Goal: Information Seeking & Learning: Learn about a topic

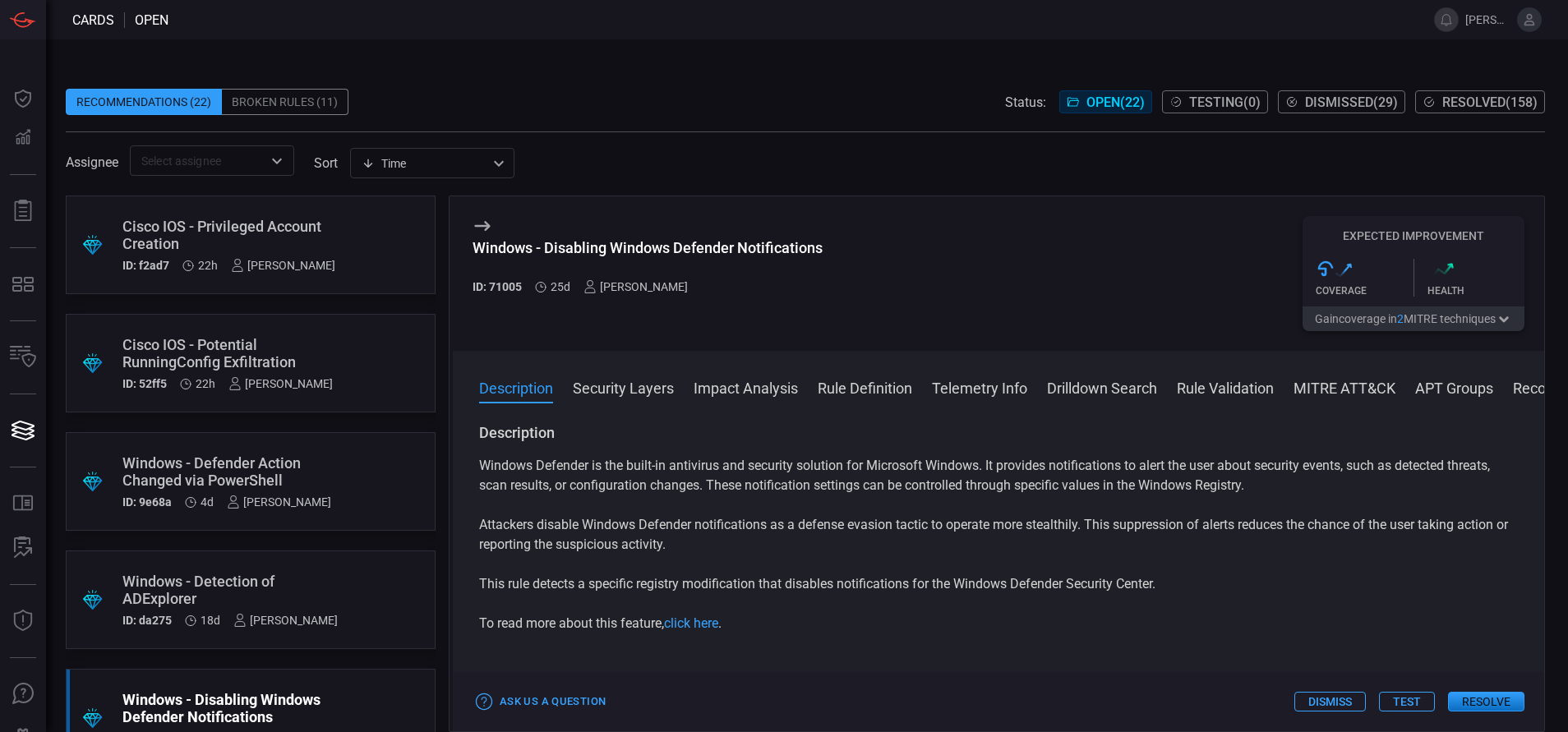
click at [266, 237] on div "Cisco IOS - Privileged Account Creation" at bounding box center [229, 235] width 213 height 34
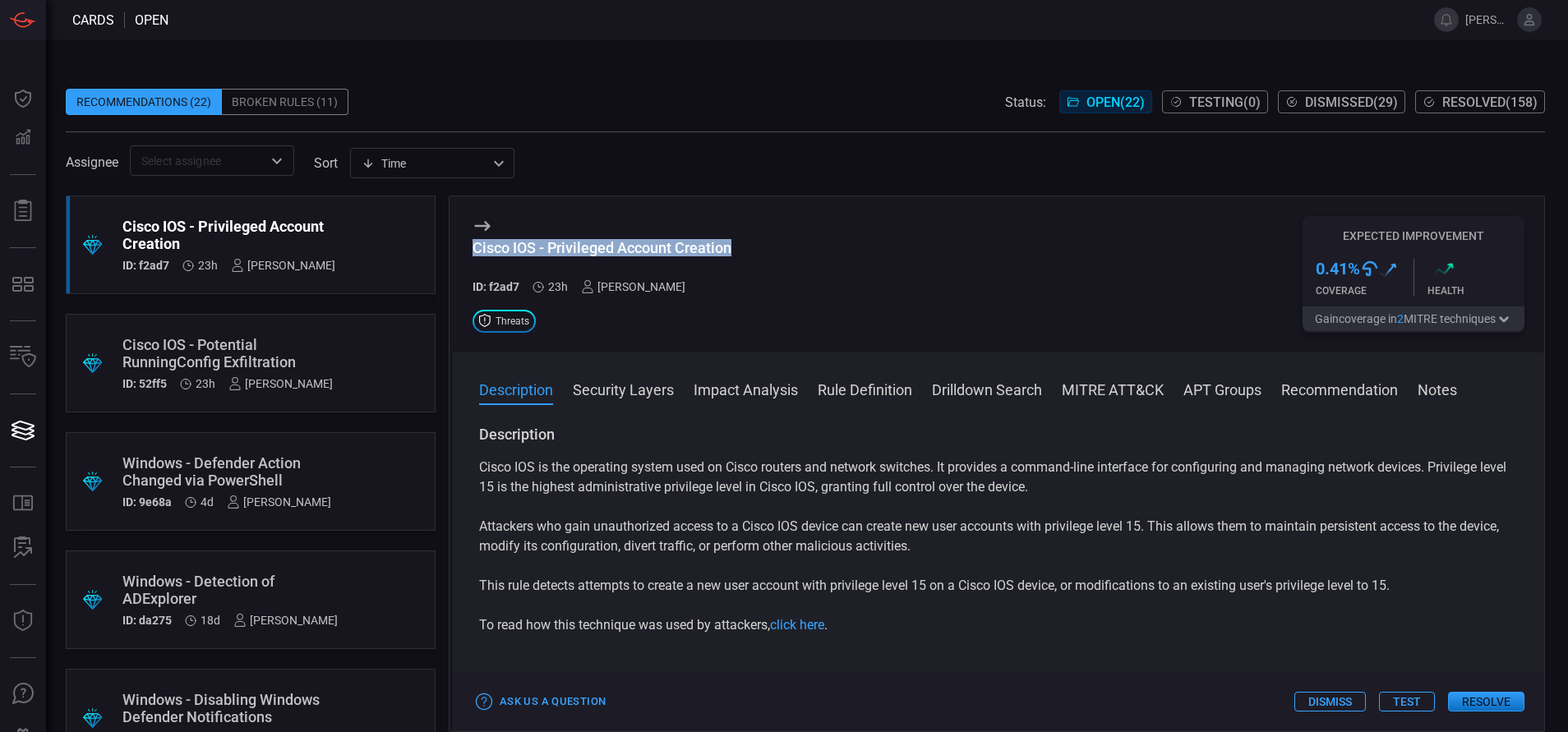
drag, startPoint x: 737, startPoint y: 240, endPoint x: 468, endPoint y: 263, distance: 270.0
click at [468, 263] on div "Cisco IOS - Privileged Account Creation ID: f2ad7 23h [PERSON_NAME] Threats Exp…" at bounding box center [998, 275] width 1091 height 156
copy div "Cisco IOS - Privileged Account Creation"
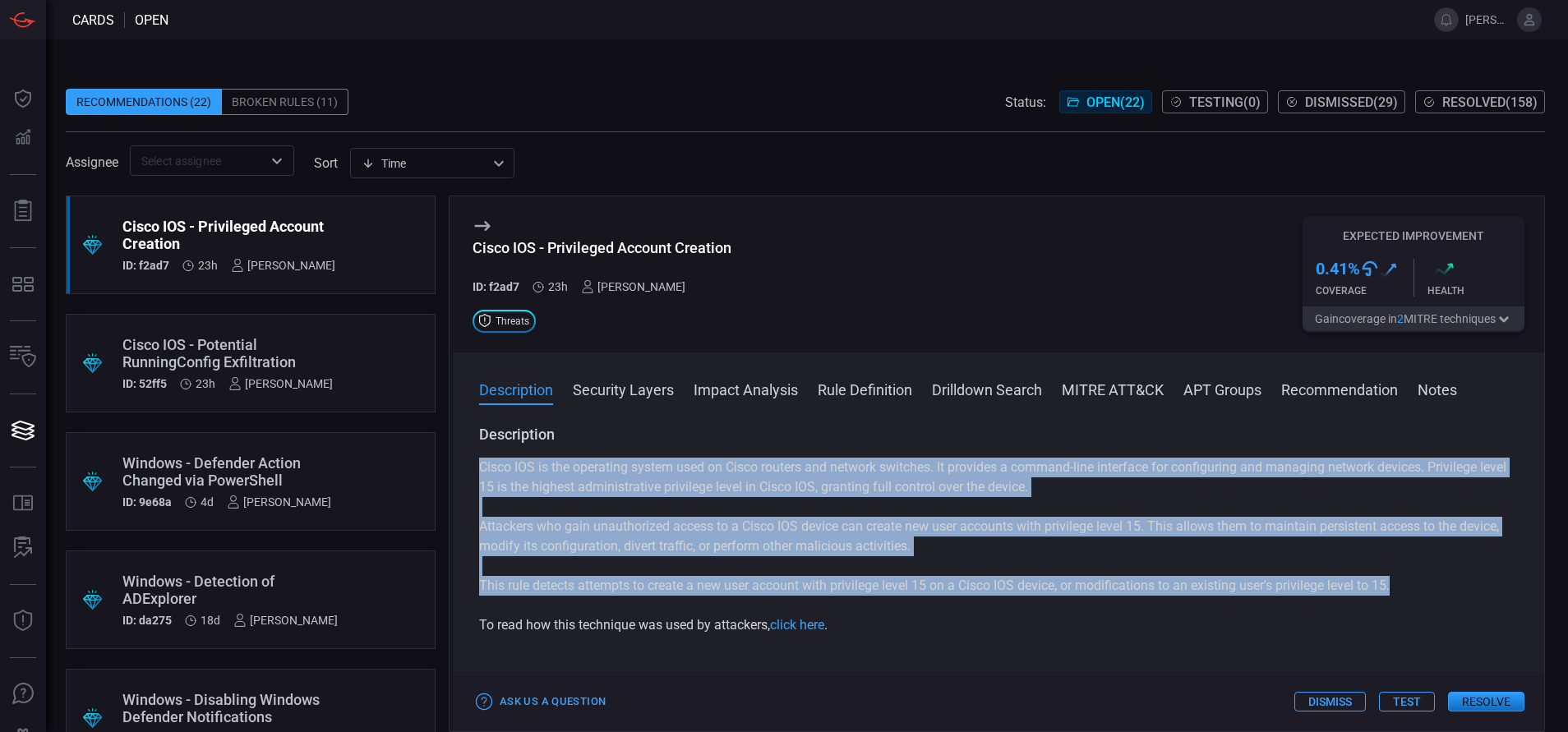
drag, startPoint x: 1418, startPoint y: 588, endPoint x: 472, endPoint y: 470, distance: 953.3
click at [472, 470] on div "Description Cisco IOS is the operating system used on Cisco routers and network…" at bounding box center [998, 575] width 1091 height 300
click at [1415, 593] on p "This rule detects attempts to create a new user account with privilege level 15…" at bounding box center [998, 586] width 1039 height 20
drag, startPoint x: 1415, startPoint y: 593, endPoint x: 468, endPoint y: 440, distance: 959.3
click at [468, 440] on div "Description Cisco IOS is the operating system used on Cisco routers and network…" at bounding box center [998, 575] width 1091 height 300
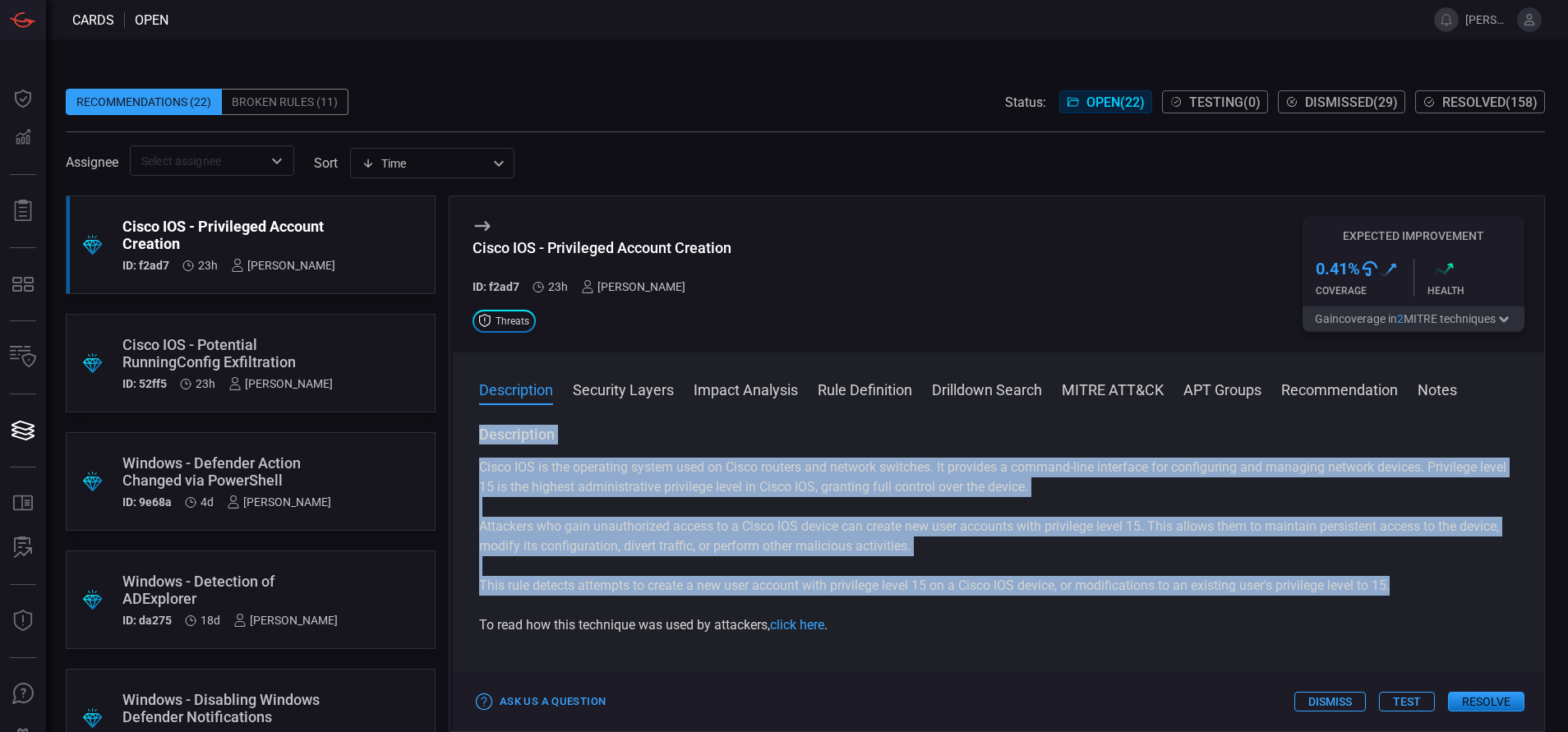
copy div "Description Cisco IOS is the operating system used on Cisco routers and network…"
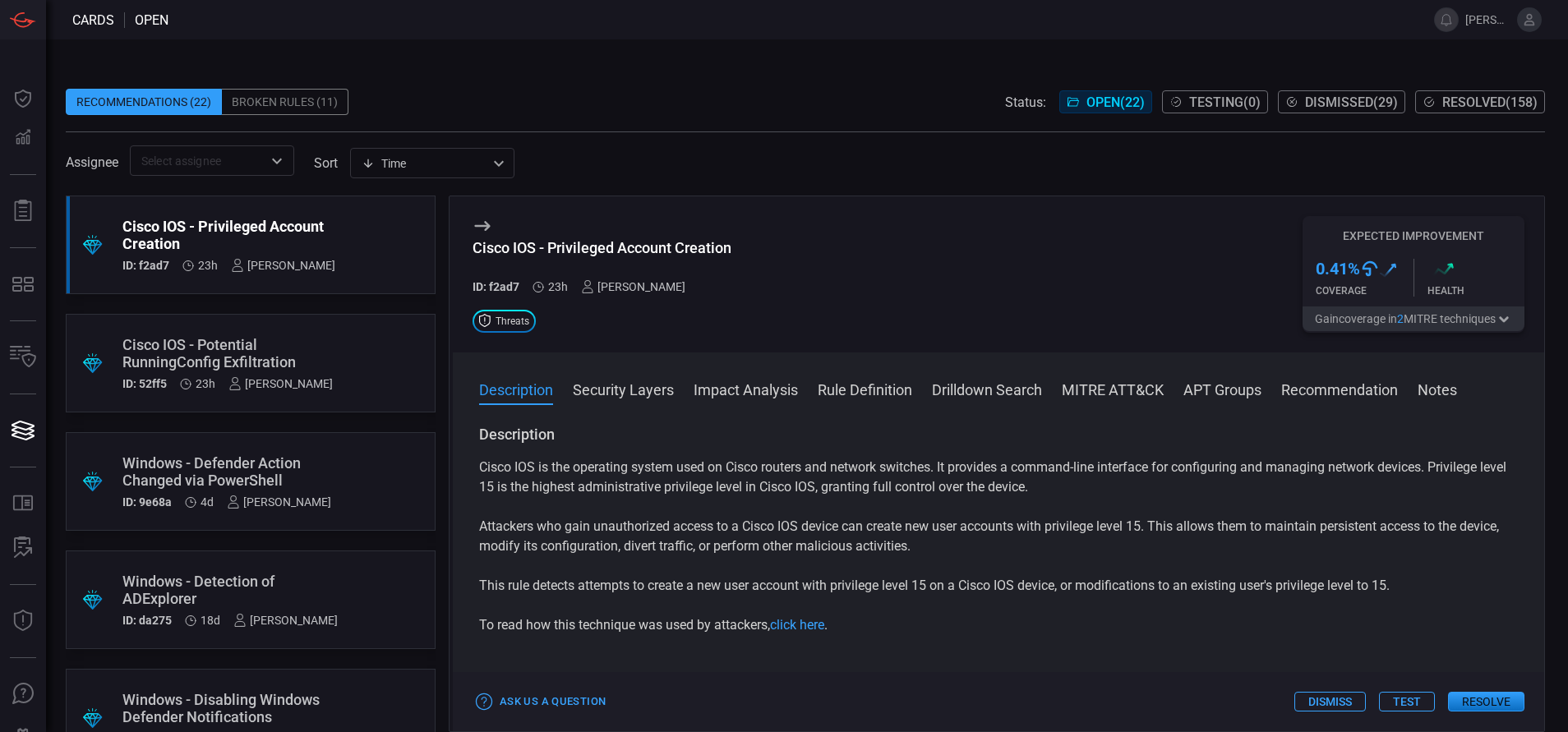
click at [876, 401] on span at bounding box center [998, 412] width 1091 height 27
click at [859, 391] on button "Rule Definition" at bounding box center [864, 389] width 94 height 20
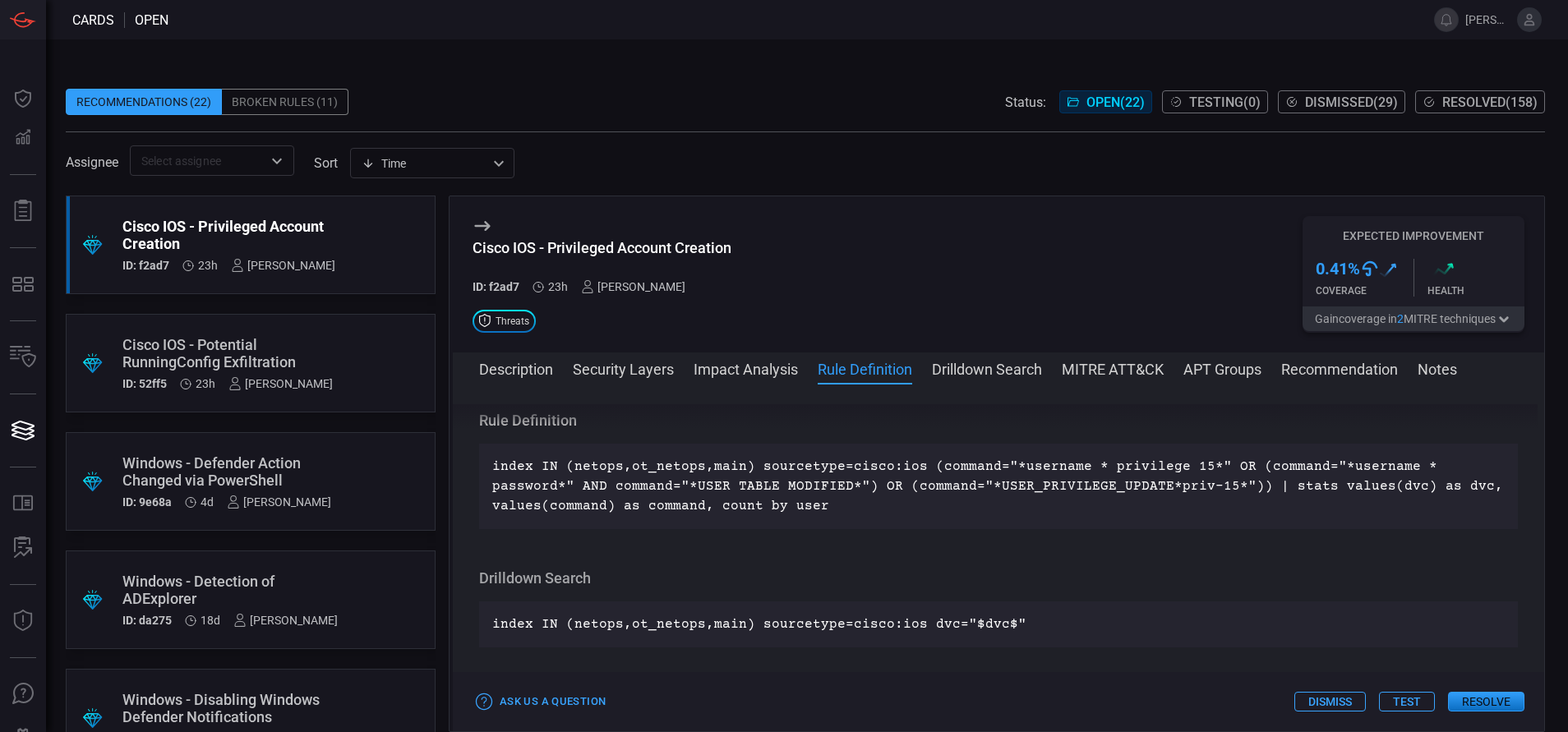
scroll to position [1135, 0]
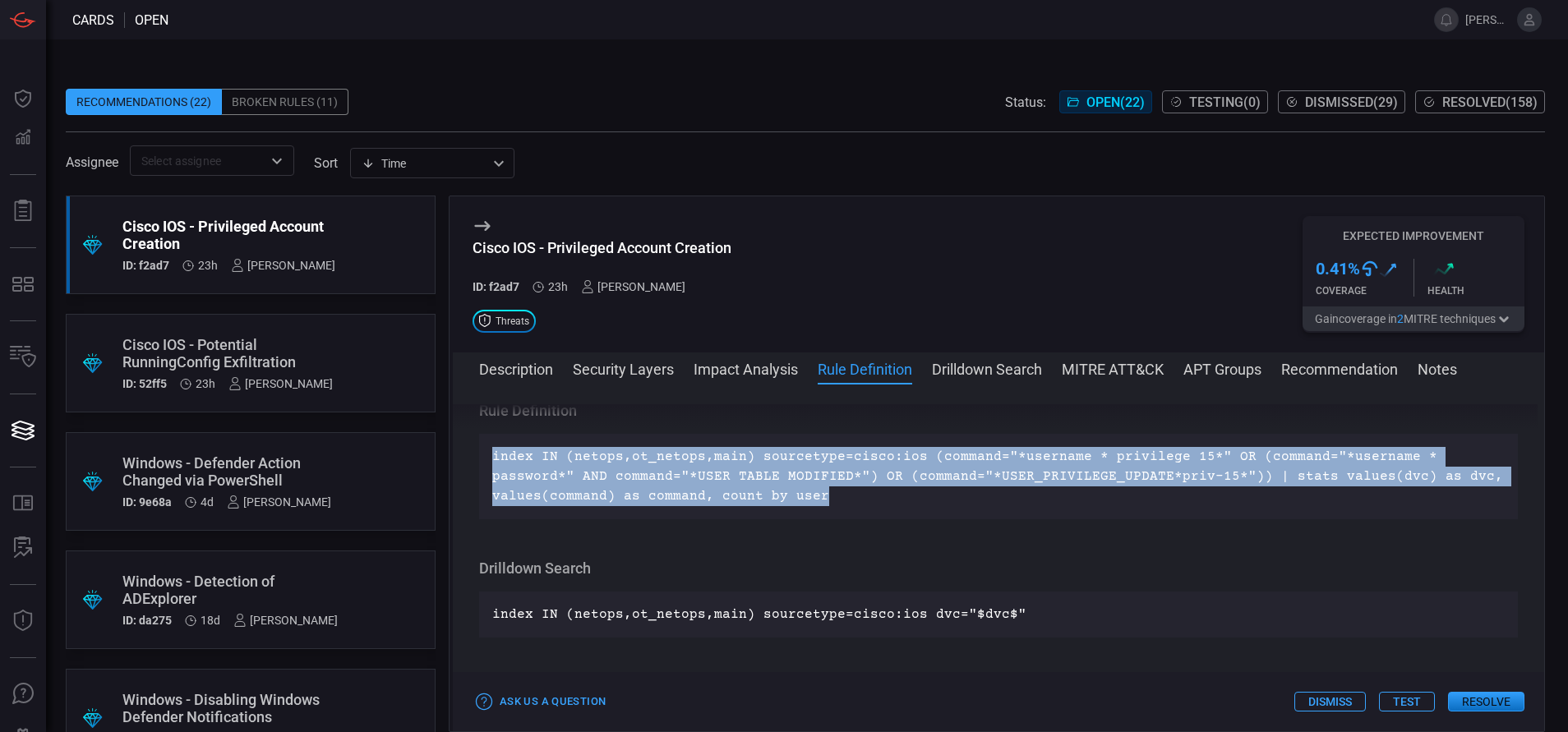
drag, startPoint x: 833, startPoint y: 510, endPoint x: 470, endPoint y: 471, distance: 365.1
click at [470, 471] on div "Description Cisco IOS is the operating system used on Cisco routers and network…" at bounding box center [998, 554] width 1091 height 300
copy p "index IN (netops,ot_netops,main) sourcetype=cisco:ios (command="*username * pri…"
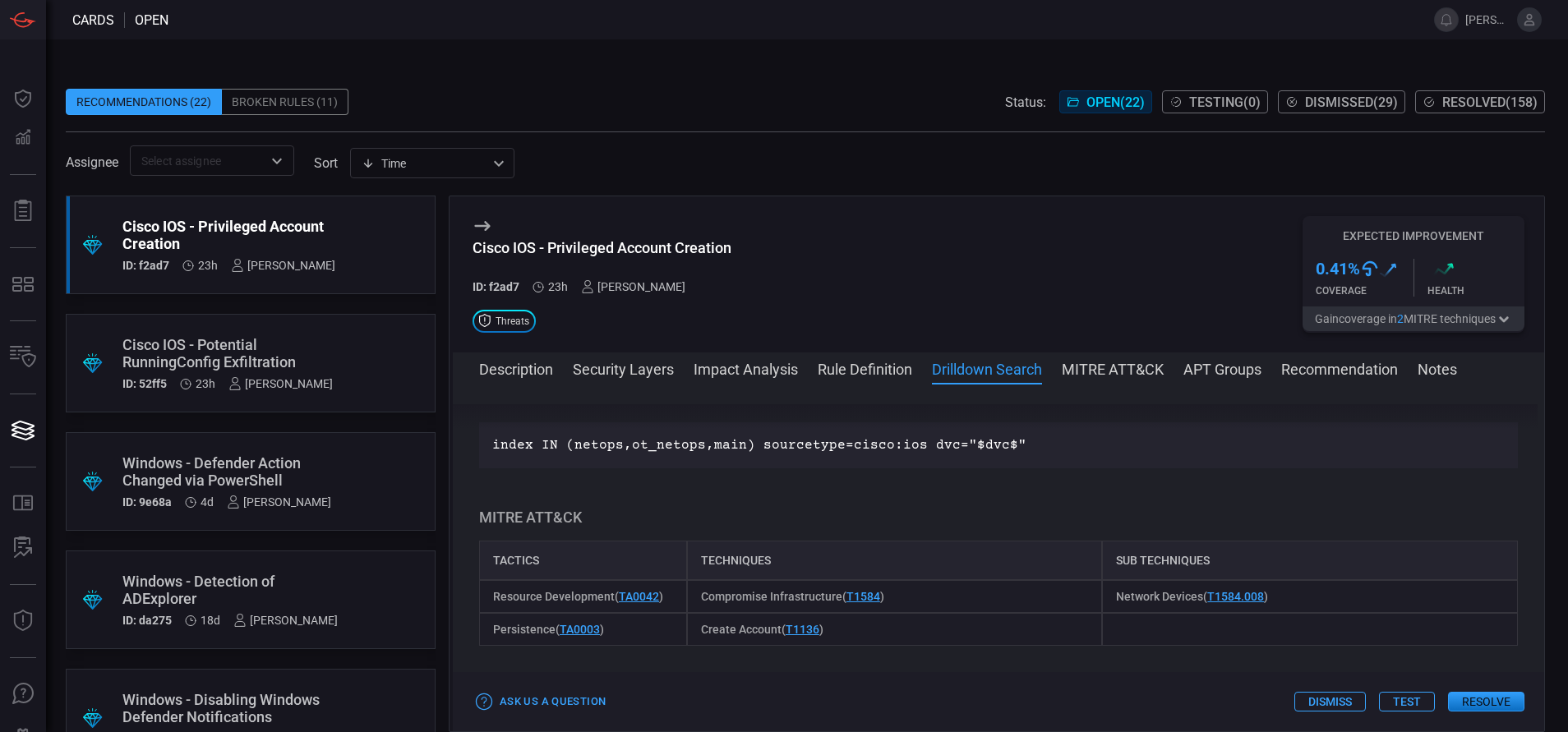
scroll to position [1303, 0]
click at [863, 362] on button "Rule Definition" at bounding box center [864, 368] width 94 height 20
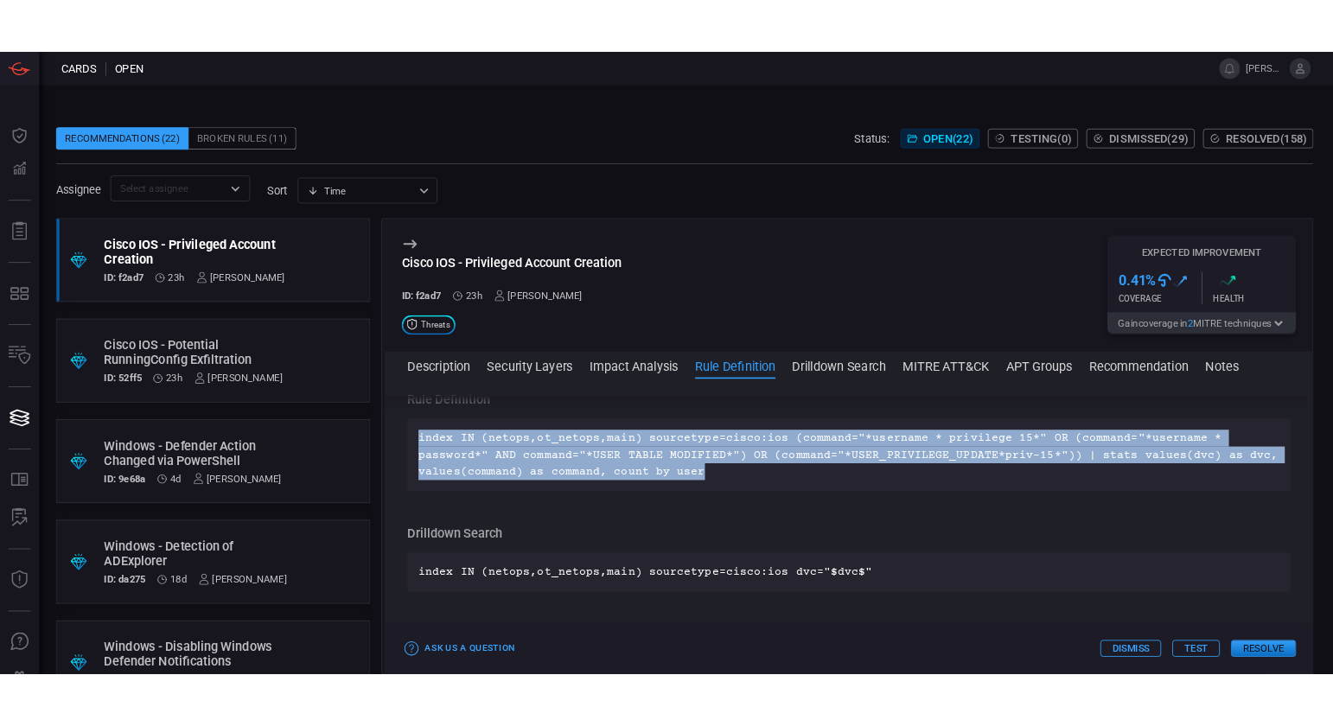
scroll to position [1194, 0]
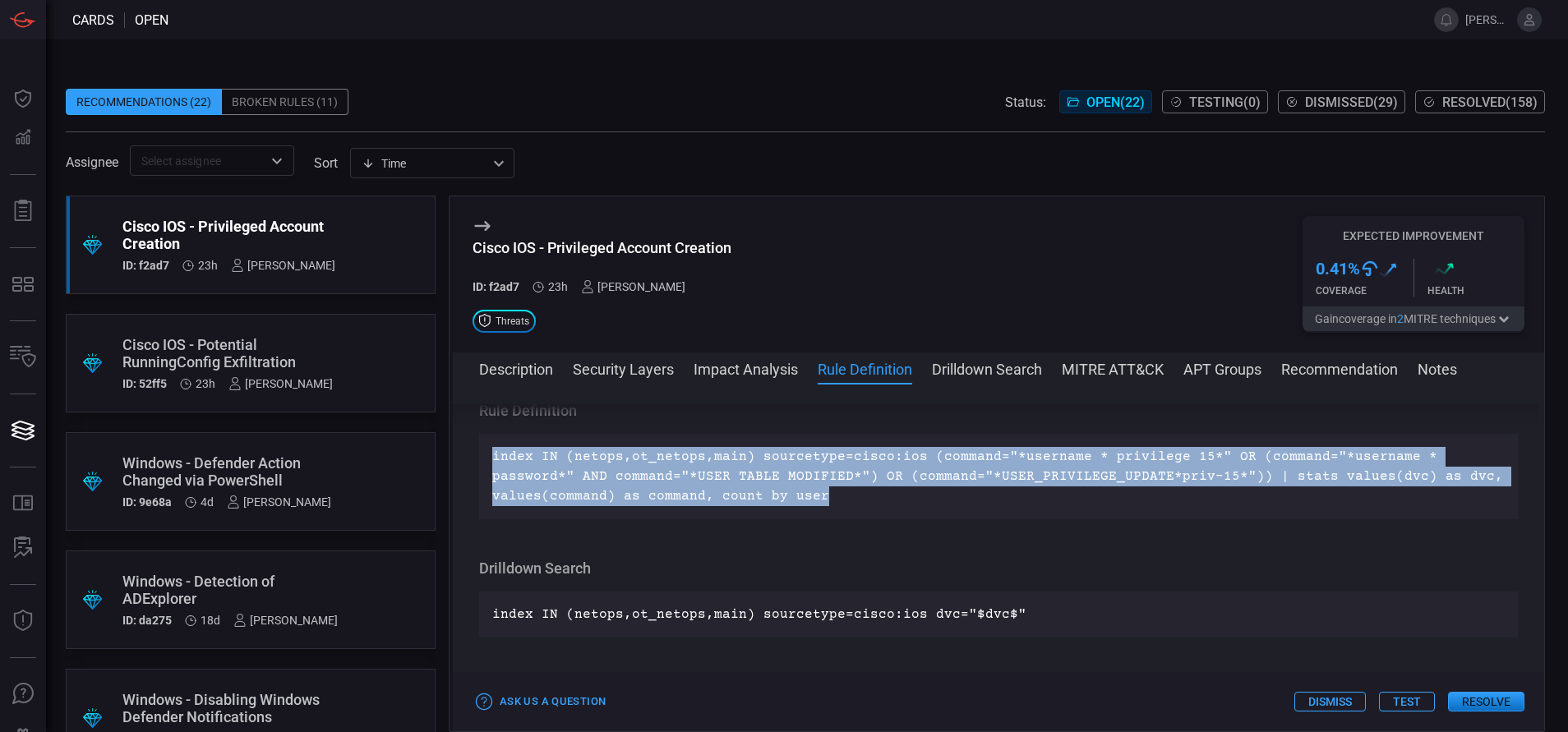
click at [851, 507] on p "index IN (netops,ot_netops,main) sourcetype=cisco:ios (command="*username * pri…" at bounding box center [998, 476] width 1012 height 59
drag, startPoint x: 817, startPoint y: 521, endPoint x: 454, endPoint y: 473, distance: 366.2
click at [454, 473] on div "Description Cisco IOS is the operating system used on Cisco routers and network…" at bounding box center [998, 554] width 1091 height 300
copy p "index IN (netops,ot_netops,main) sourcetype=cisco:ios (command="*username * pri…"
click at [693, 486] on p "index IN (netops,ot_netops,main) sourcetype=cisco:ios (command="*username * pri…" at bounding box center [998, 476] width 1012 height 59
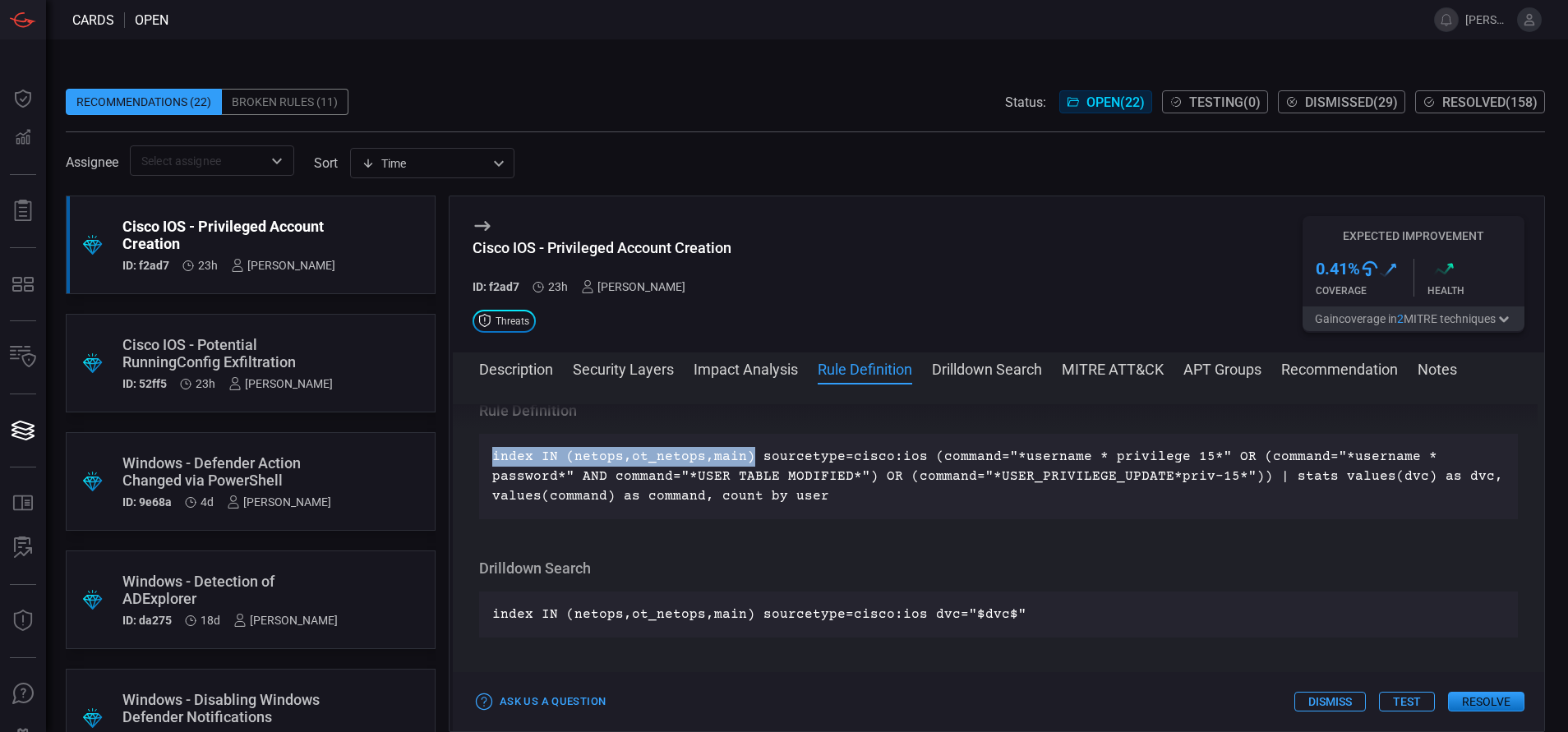
drag, startPoint x: 741, startPoint y: 477, endPoint x: 488, endPoint y: 477, distance: 253.0
click at [488, 477] on div "index IN (netops,ot_netops,main) sourcetype=cisco:ios (command="*username * pri…" at bounding box center [998, 476] width 1039 height 86
copy p "index IN (netops,ot_netops,main)"
click at [899, 519] on div "index IN (netops,ot_netops,main) sourcetype=cisco:ios (command="*username * pri…" at bounding box center [998, 476] width 1039 height 86
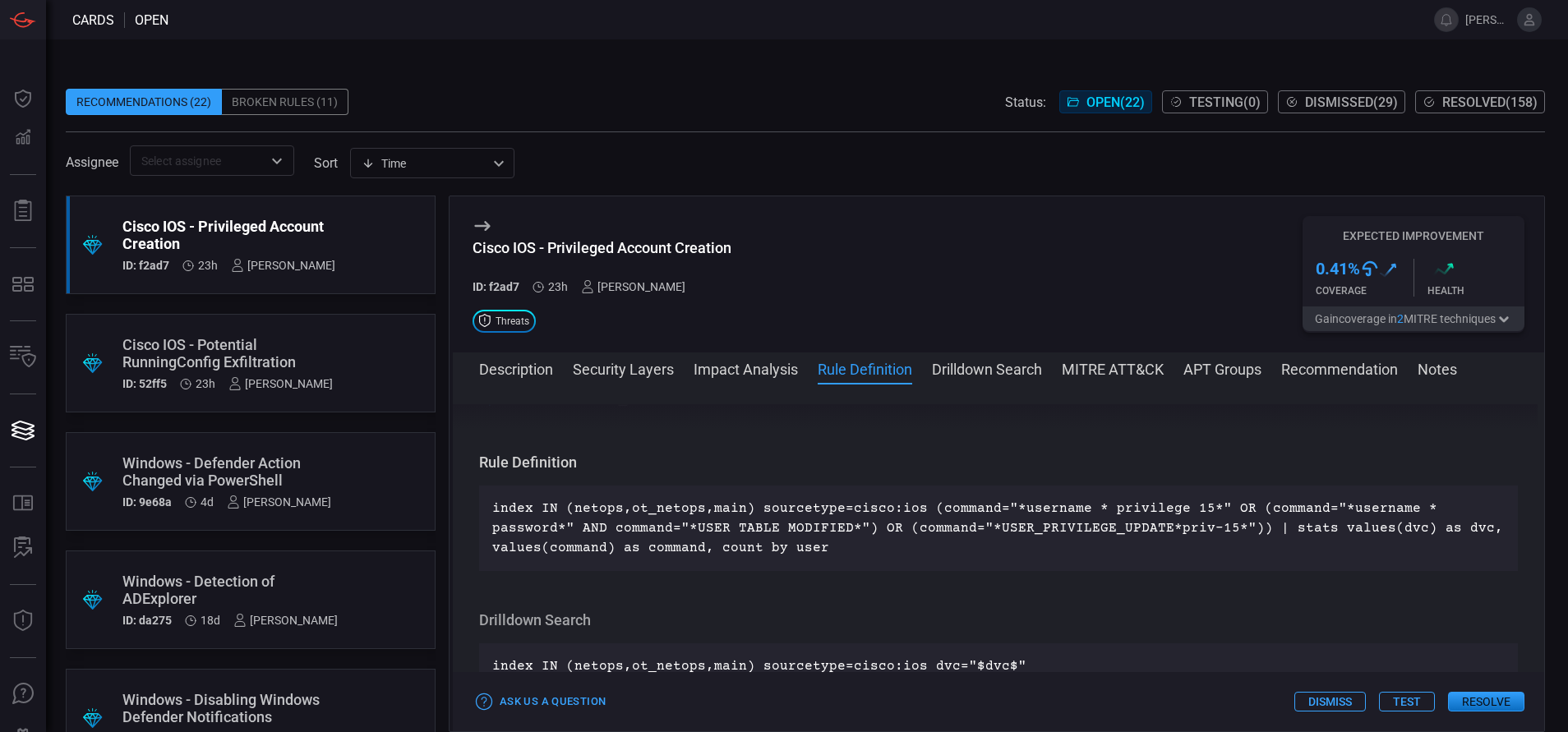
scroll to position [1085, 0]
drag, startPoint x: 737, startPoint y: 247, endPoint x: 449, endPoint y: 250, distance: 288.0
click at [449, 250] on div "Cisco IOS - Privileged Account Creation ID: f2ad7 23h [PERSON_NAME] Threats Exp…" at bounding box center [996, 464] width 1096 height 537
copy div "Cisco IOS - Privileged Account Creation"
drag, startPoint x: 743, startPoint y: 530, endPoint x: 474, endPoint y: 512, distance: 269.6
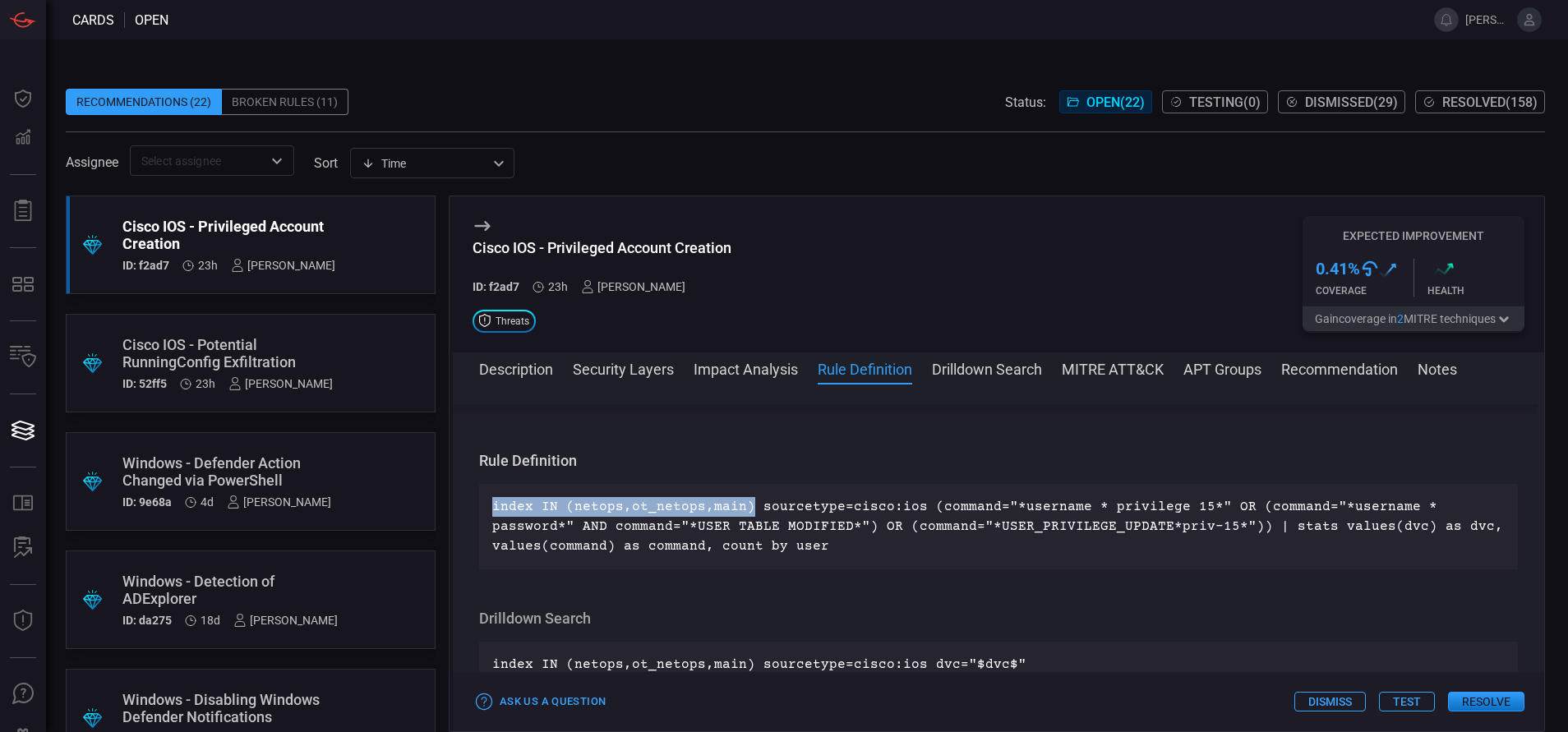
click at [474, 512] on div "Description Cisco IOS is the operating system used on Cisco routers and network…" at bounding box center [998, 554] width 1091 height 300
copy p "index IN (netops,ot_netops,main)"
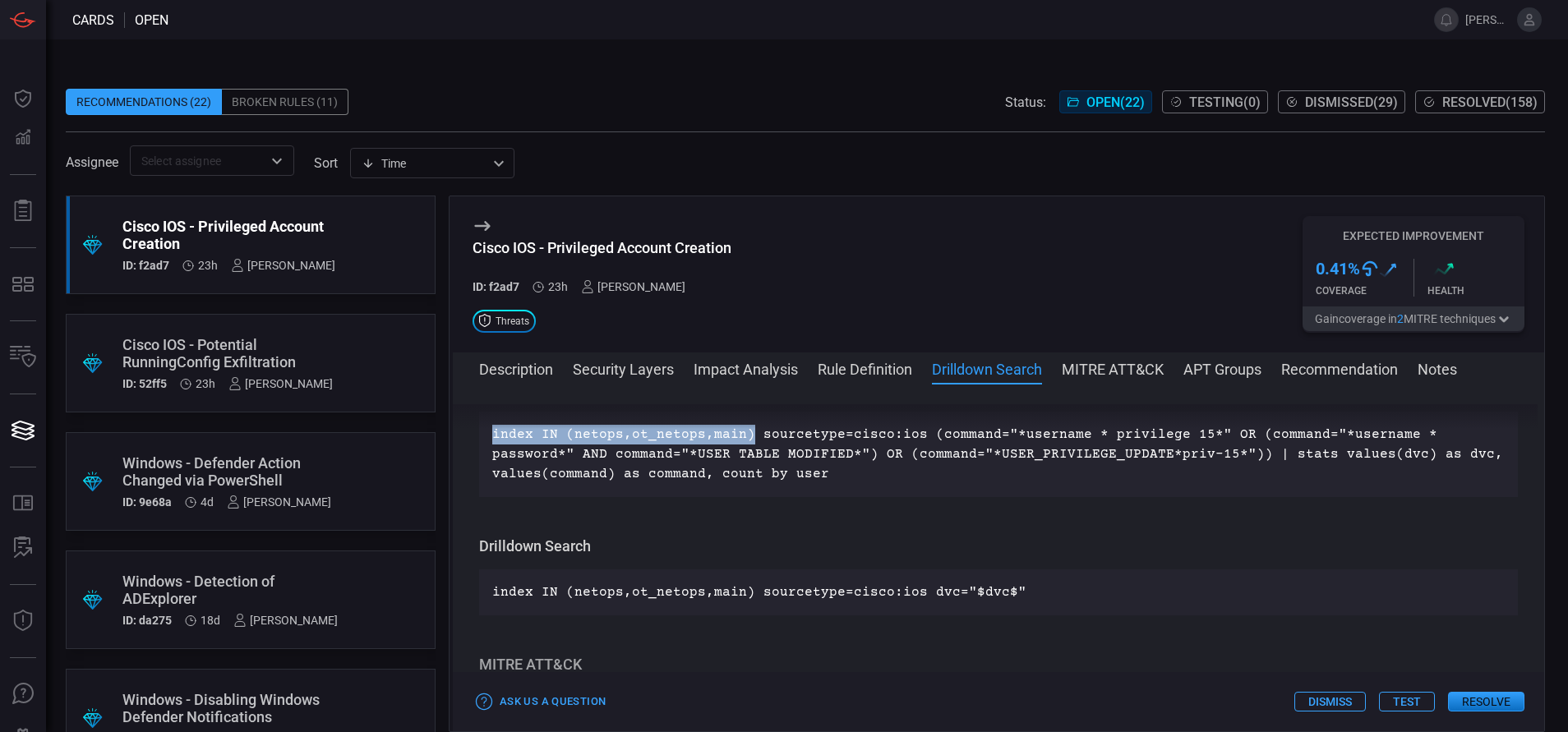
scroll to position [1156, 0]
click at [1091, 370] on button "MITRE ATT&CK" at bounding box center [1112, 368] width 102 height 20
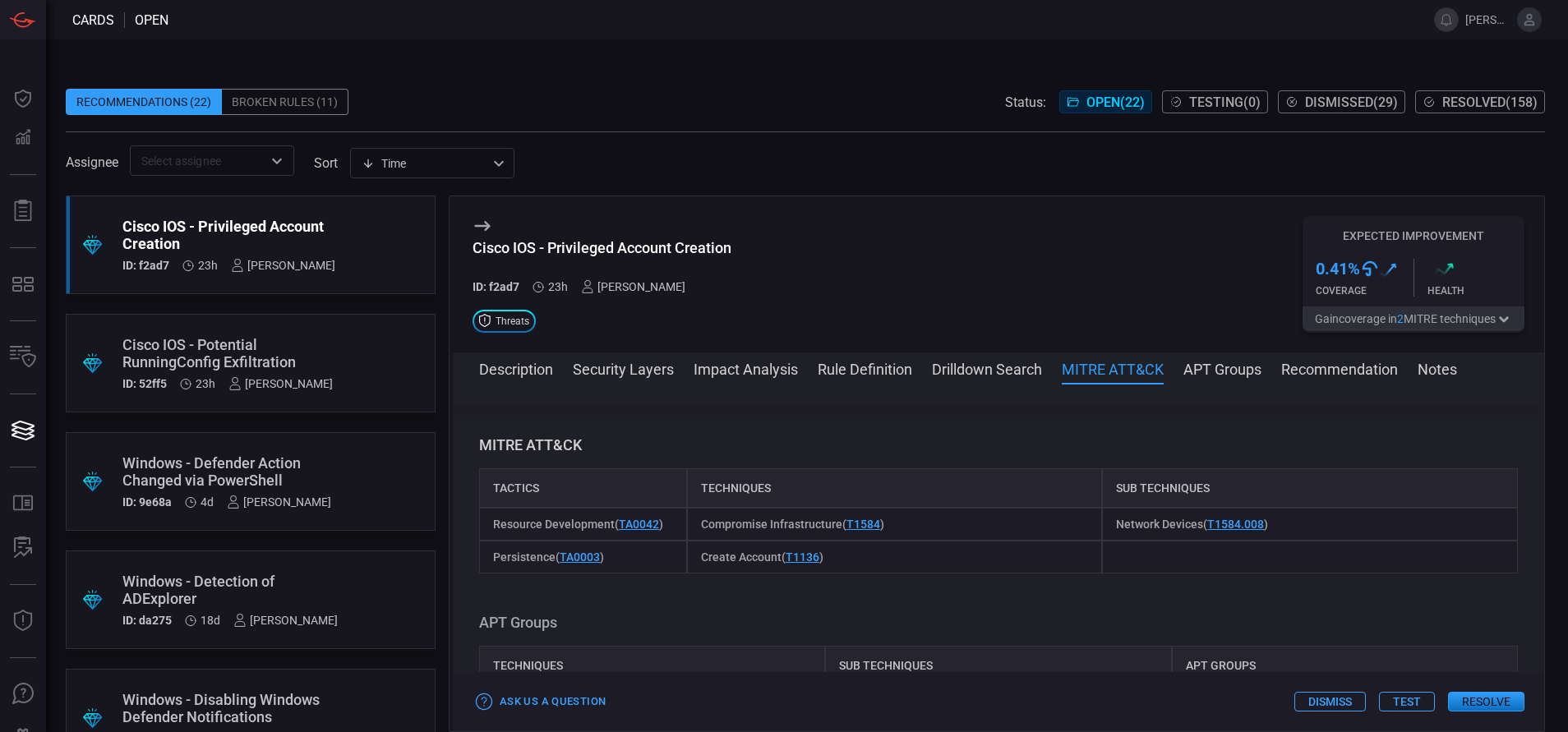
scroll to position [1411, 0]
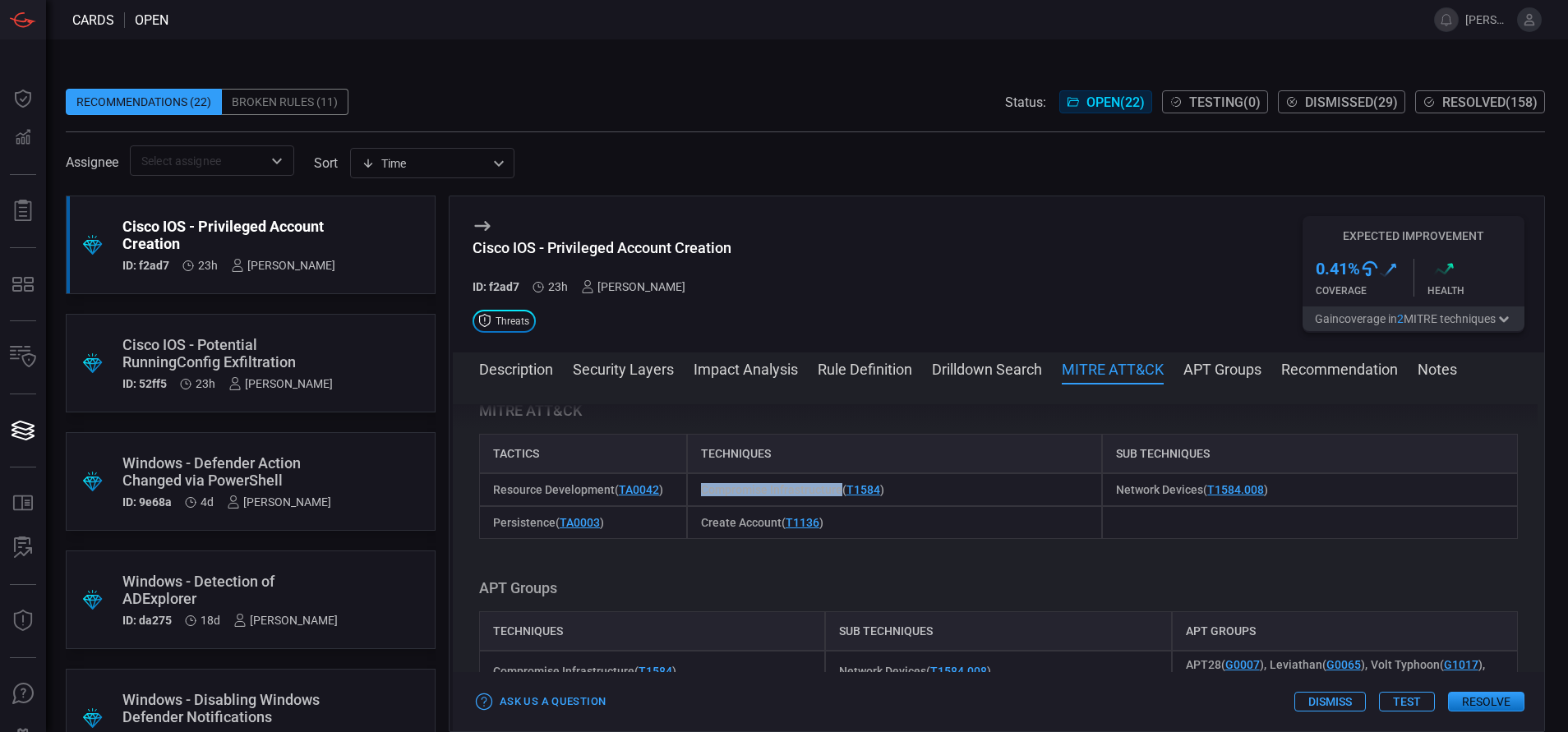
drag, startPoint x: 695, startPoint y: 507, endPoint x: 835, endPoint y: 515, distance: 140.2
click at [835, 507] on div "Compromise Infrastructure ( T1584 )" at bounding box center [894, 490] width 415 height 33
copy span "Compromise Infrastructure"
drag, startPoint x: 1104, startPoint y: 510, endPoint x: 1192, endPoint y: 517, distance: 88.3
click at [1192, 496] on span "Network Devices ( T1584.008 )" at bounding box center [1192, 490] width 152 height 13
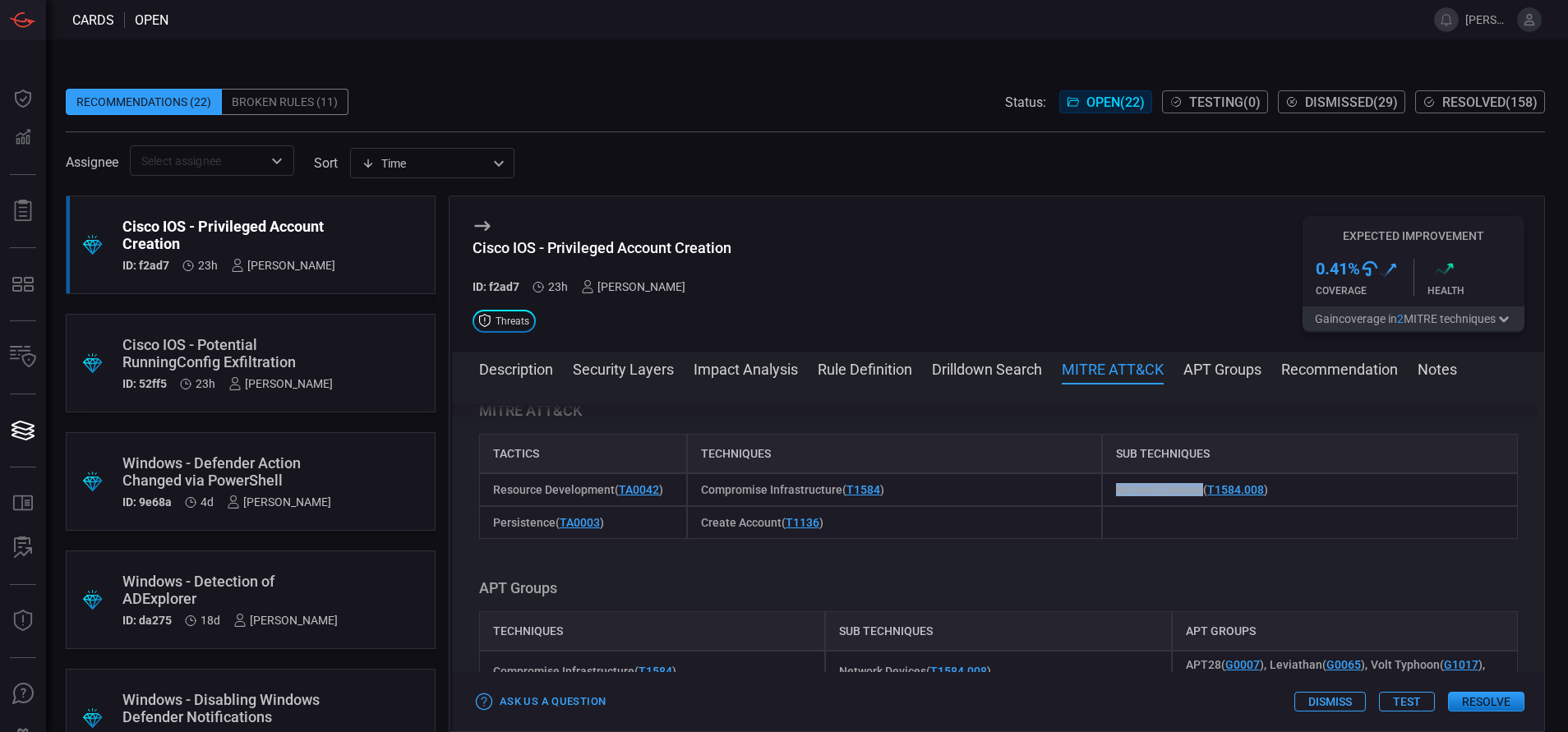
copy span "Network Devices"
drag, startPoint x: 697, startPoint y: 540, endPoint x: 777, endPoint y: 540, distance: 80.0
click at [777, 530] on span "Create Account ( T1136 )" at bounding box center [761, 523] width 123 height 13
copy span "Create Account"
click at [490, 373] on button "Description" at bounding box center [516, 368] width 74 height 20
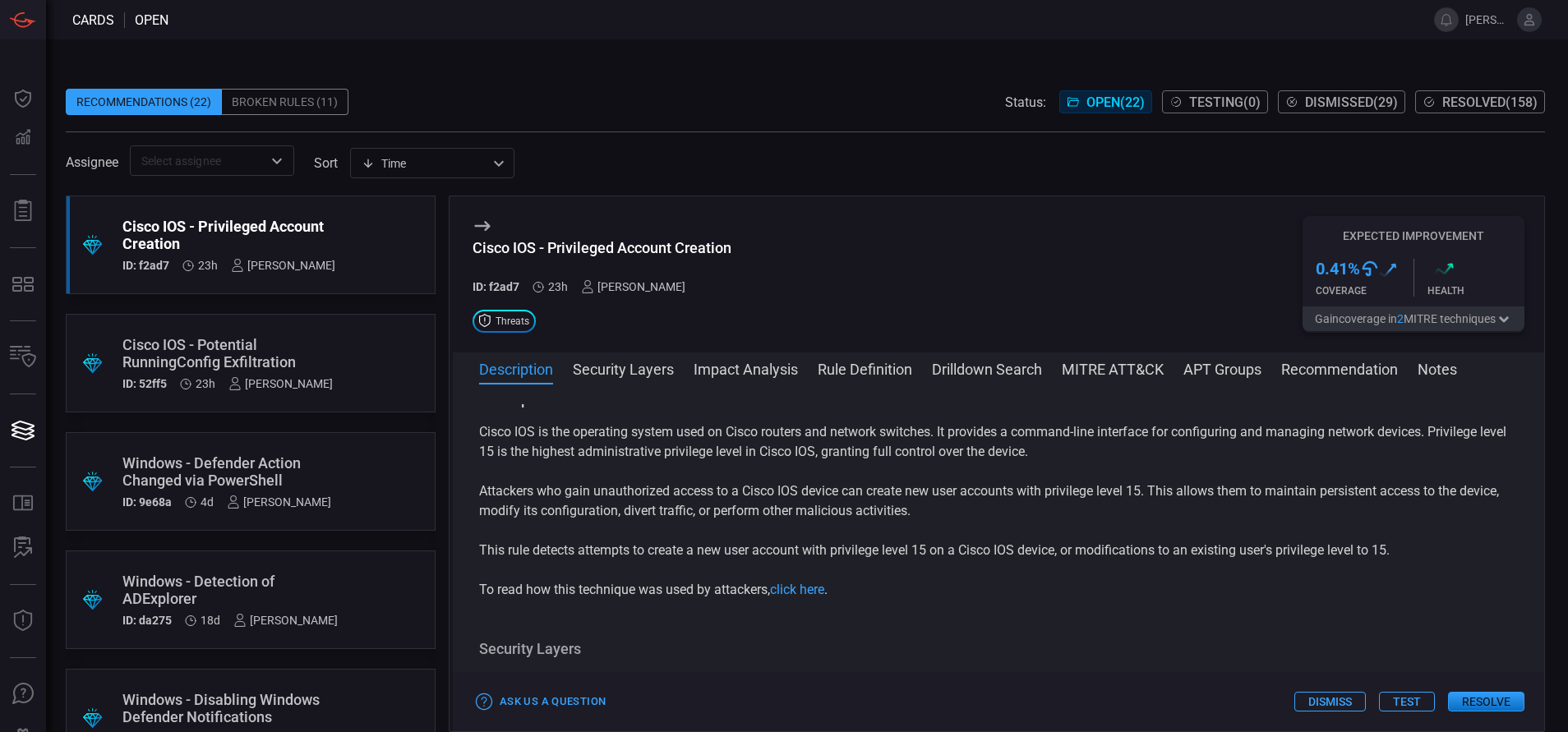
scroll to position [0, 0]
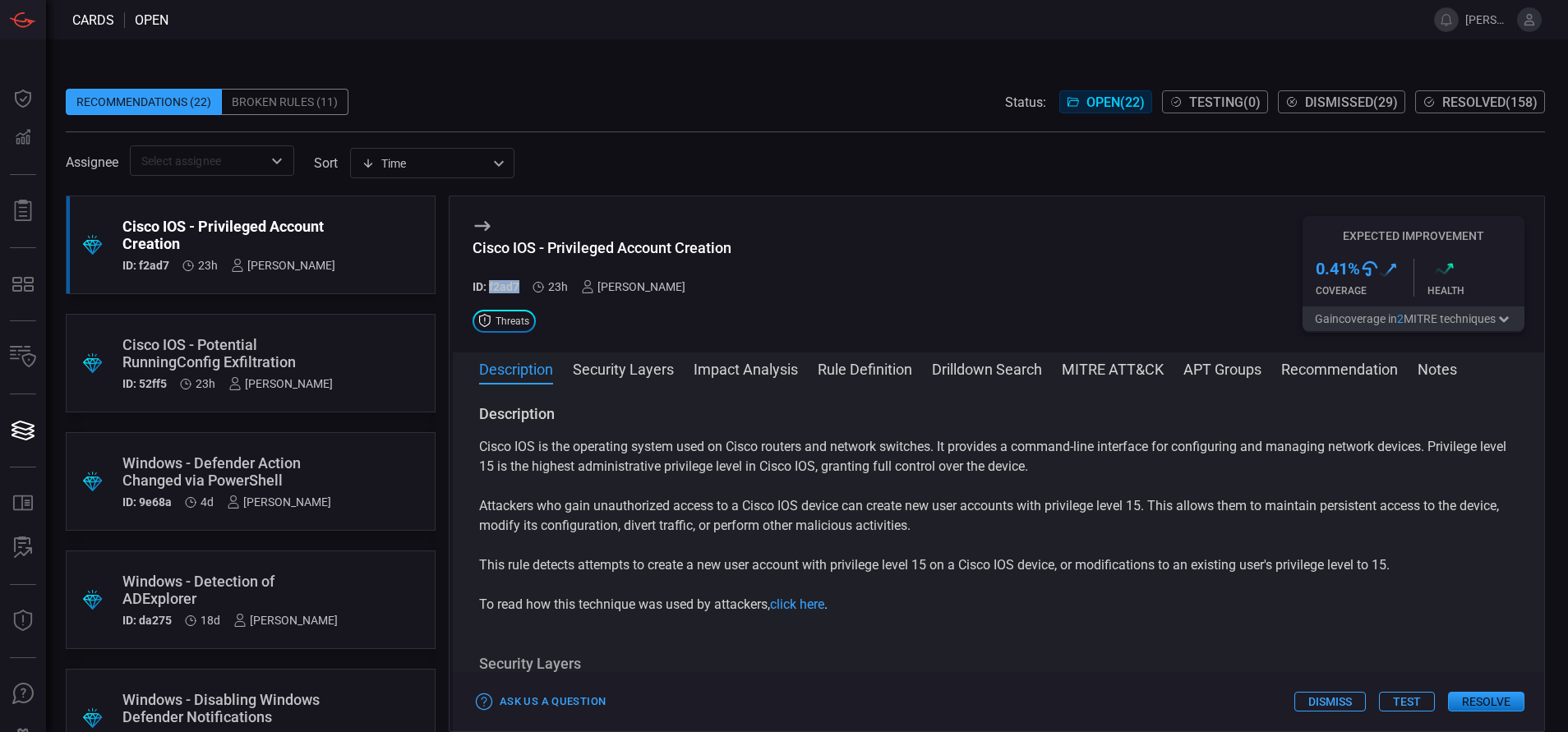
drag, startPoint x: 519, startPoint y: 287, endPoint x: 491, endPoint y: 286, distance: 28.0
click at [491, 286] on h5 "ID: f2ad7" at bounding box center [495, 287] width 47 height 13
click at [811, 600] on link "click here" at bounding box center [796, 605] width 54 height 15
click at [824, 377] on button "Rule Definition" at bounding box center [864, 368] width 94 height 20
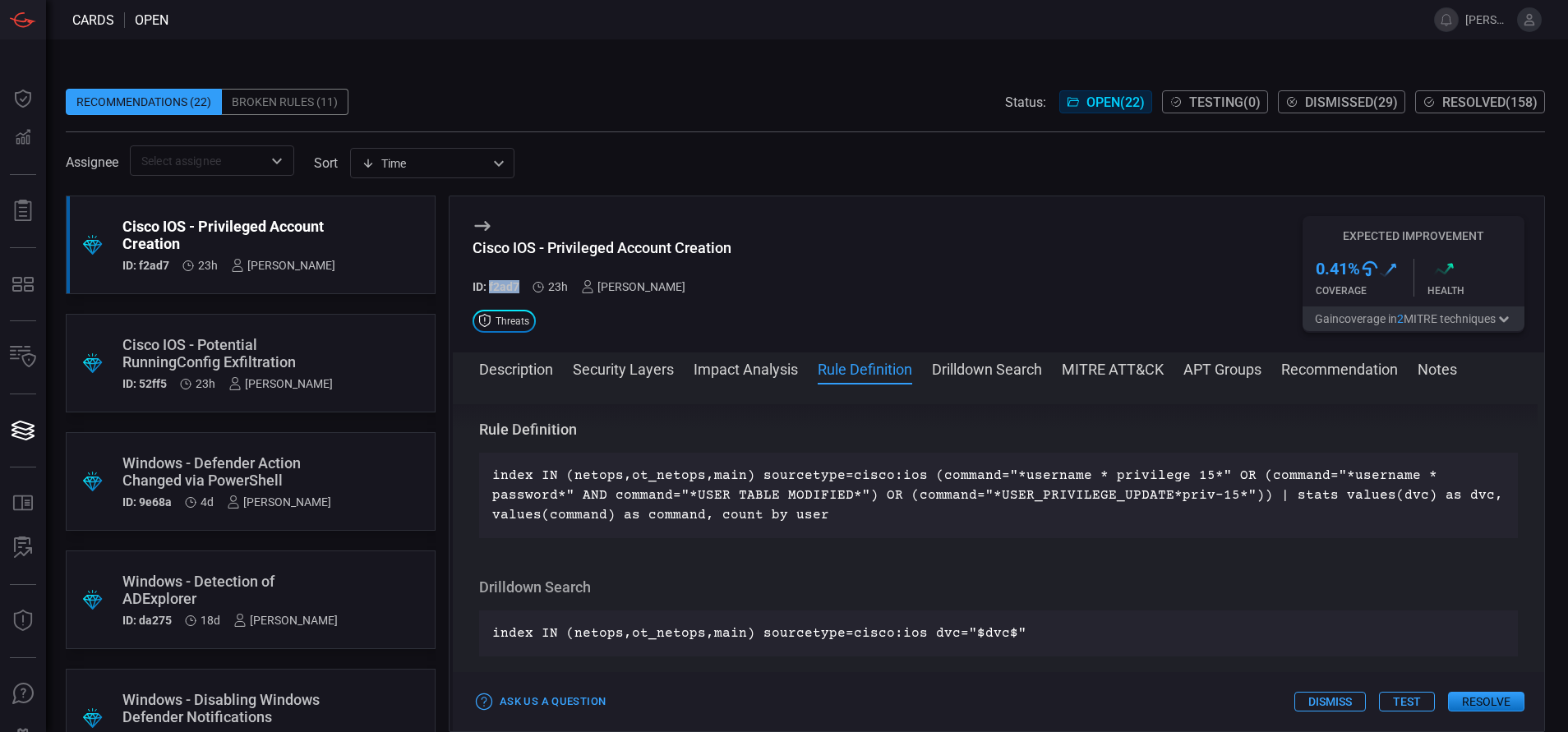
scroll to position [1135, 0]
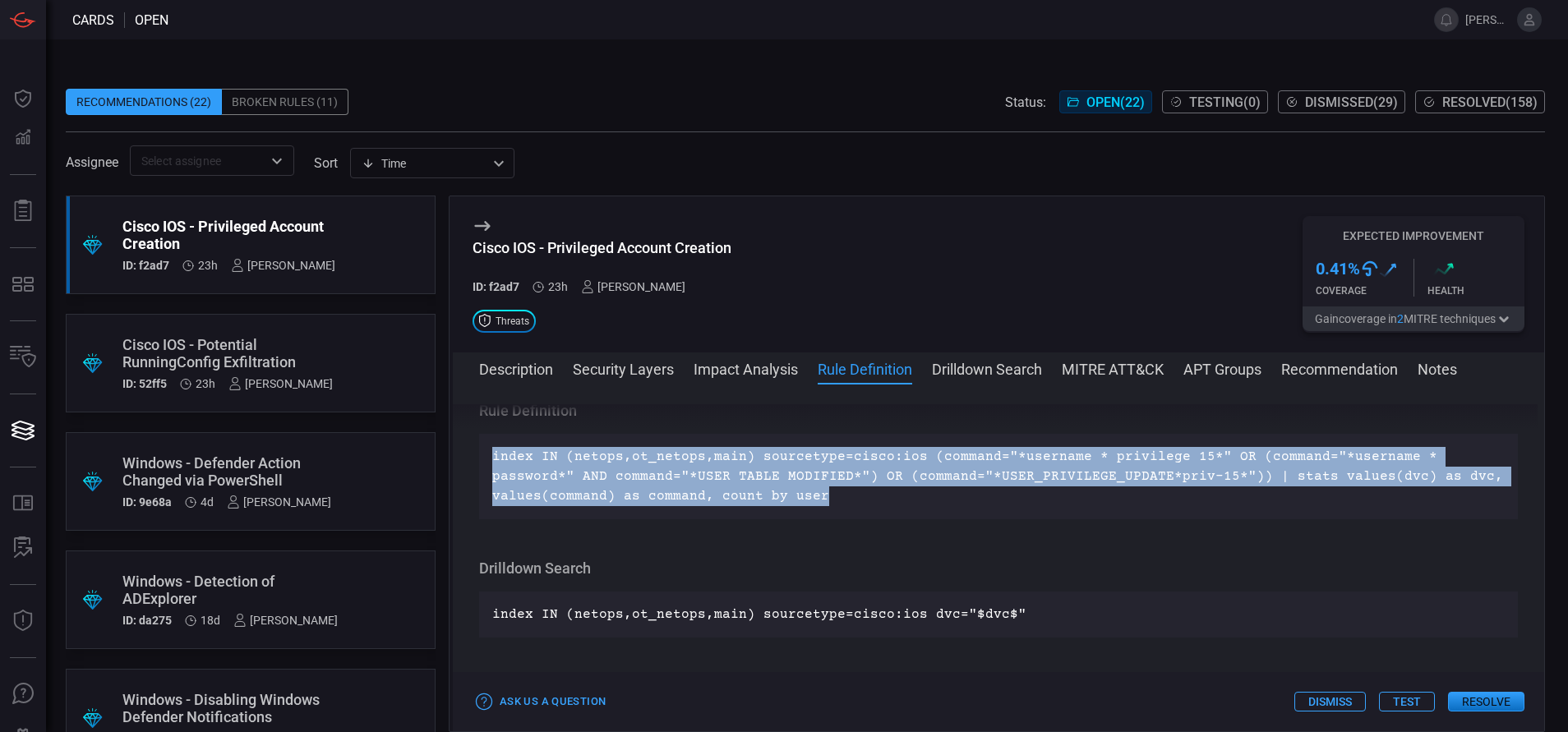
drag, startPoint x: 830, startPoint y: 518, endPoint x: 488, endPoint y: 477, distance: 344.4
click at [488, 477] on div "index IN (netops,ot_netops,main) sourcetype=cisco:ios (command="*username * pri…" at bounding box center [998, 476] width 1039 height 86
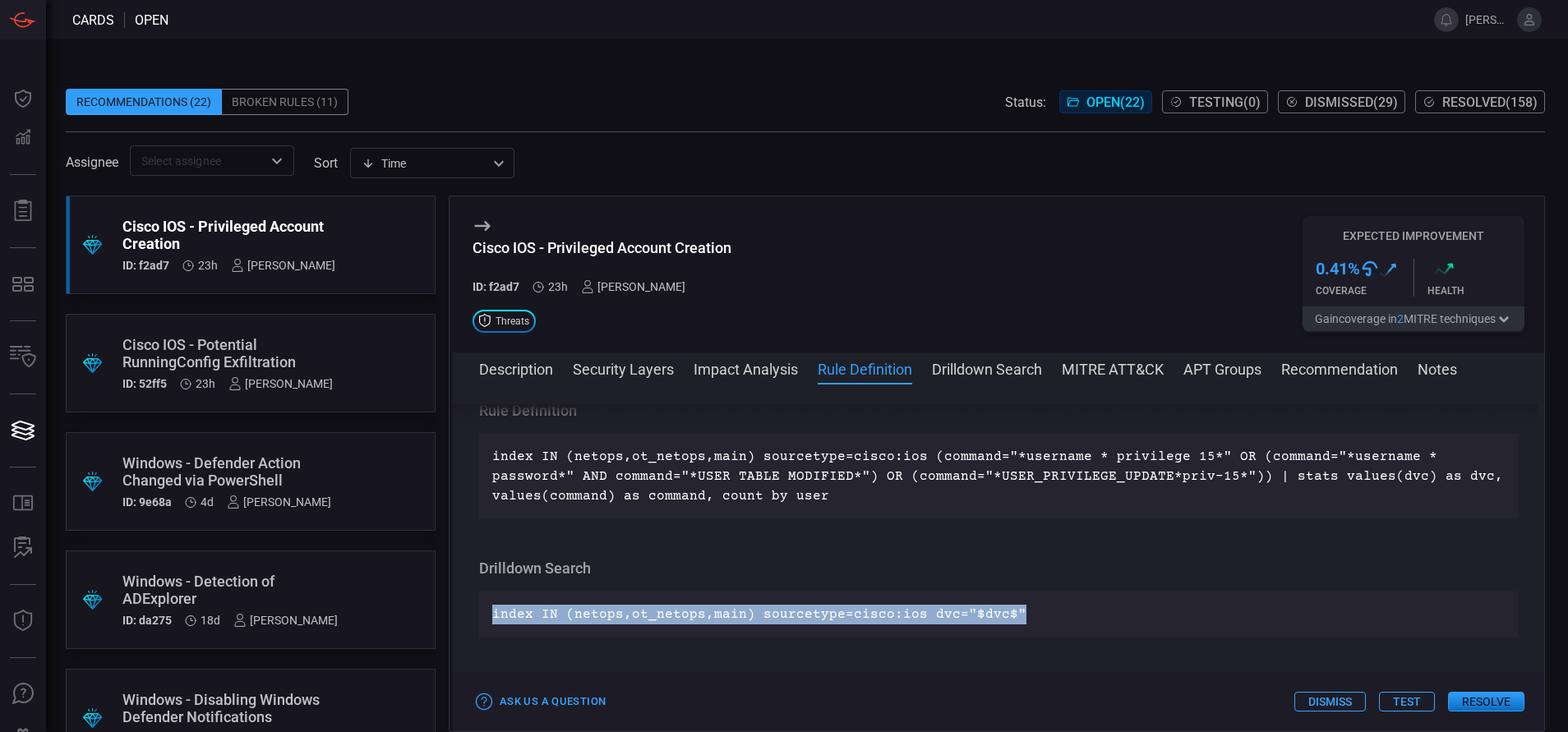
drag, startPoint x: 1002, startPoint y: 637, endPoint x: 452, endPoint y: 636, distance: 550.0
click at [452, 636] on div "Description Cisco IOS is the operating system used on Cisco routers and network…" at bounding box center [998, 554] width 1091 height 300
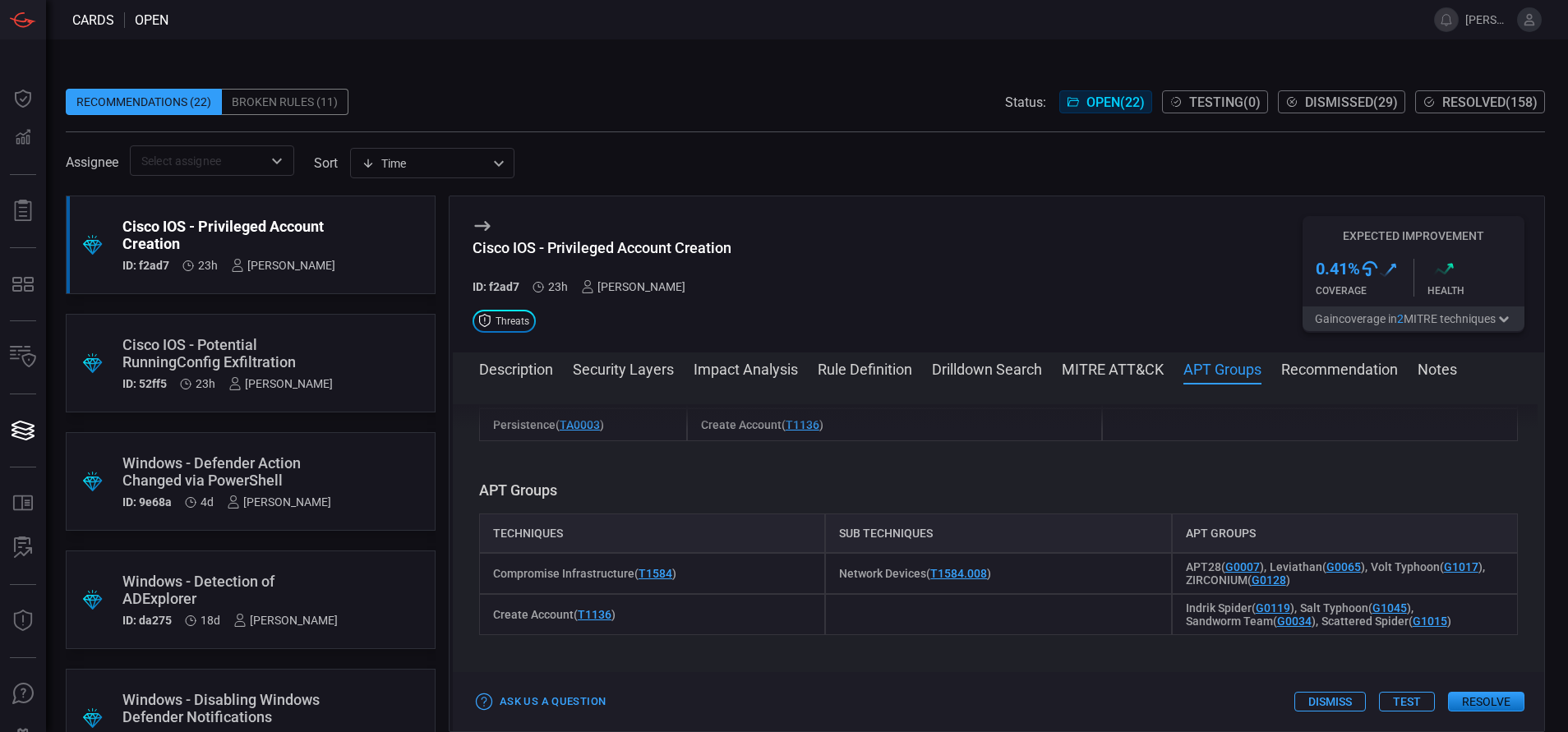
scroll to position [1408, 0]
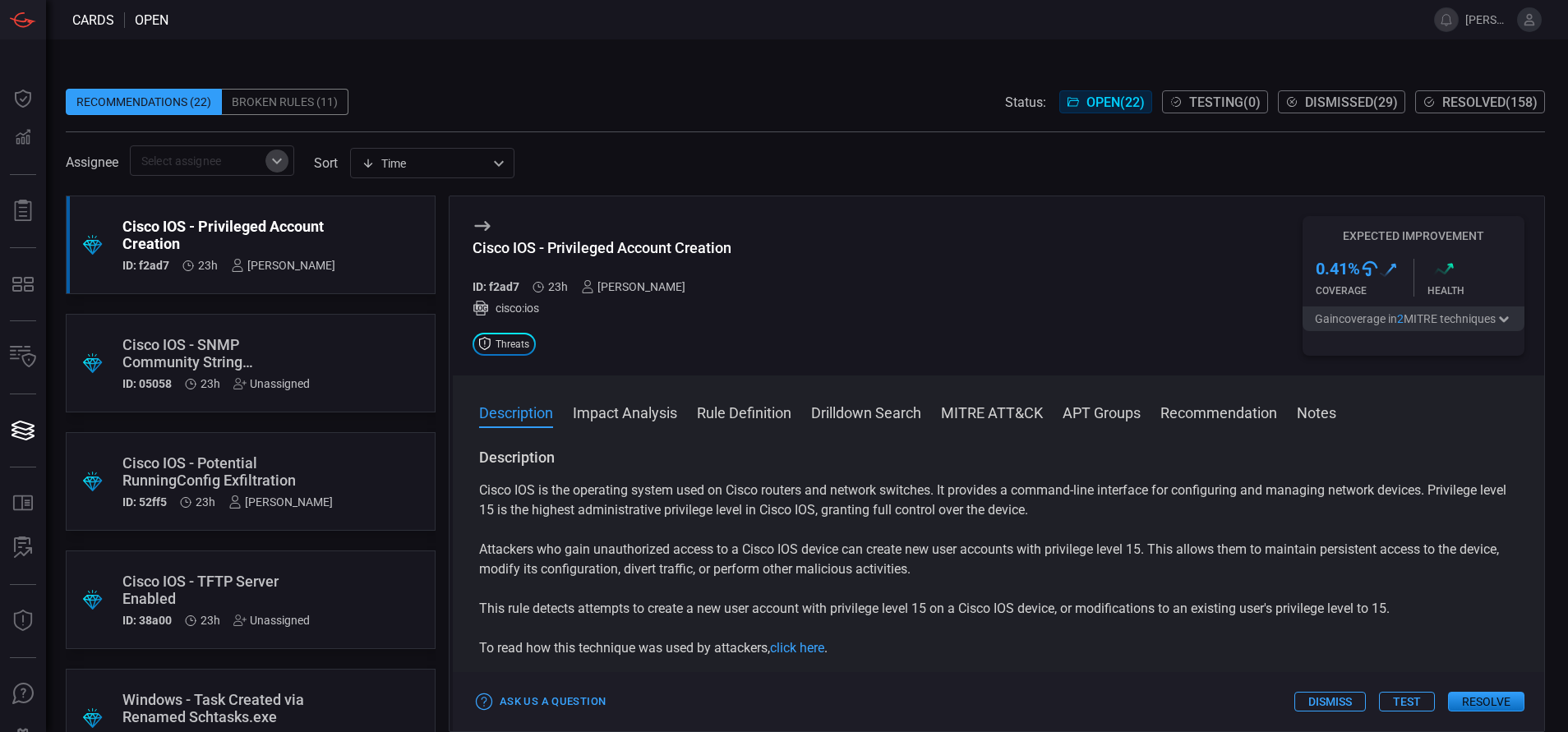
click at [278, 156] on icon "Open" at bounding box center [277, 161] width 20 height 20
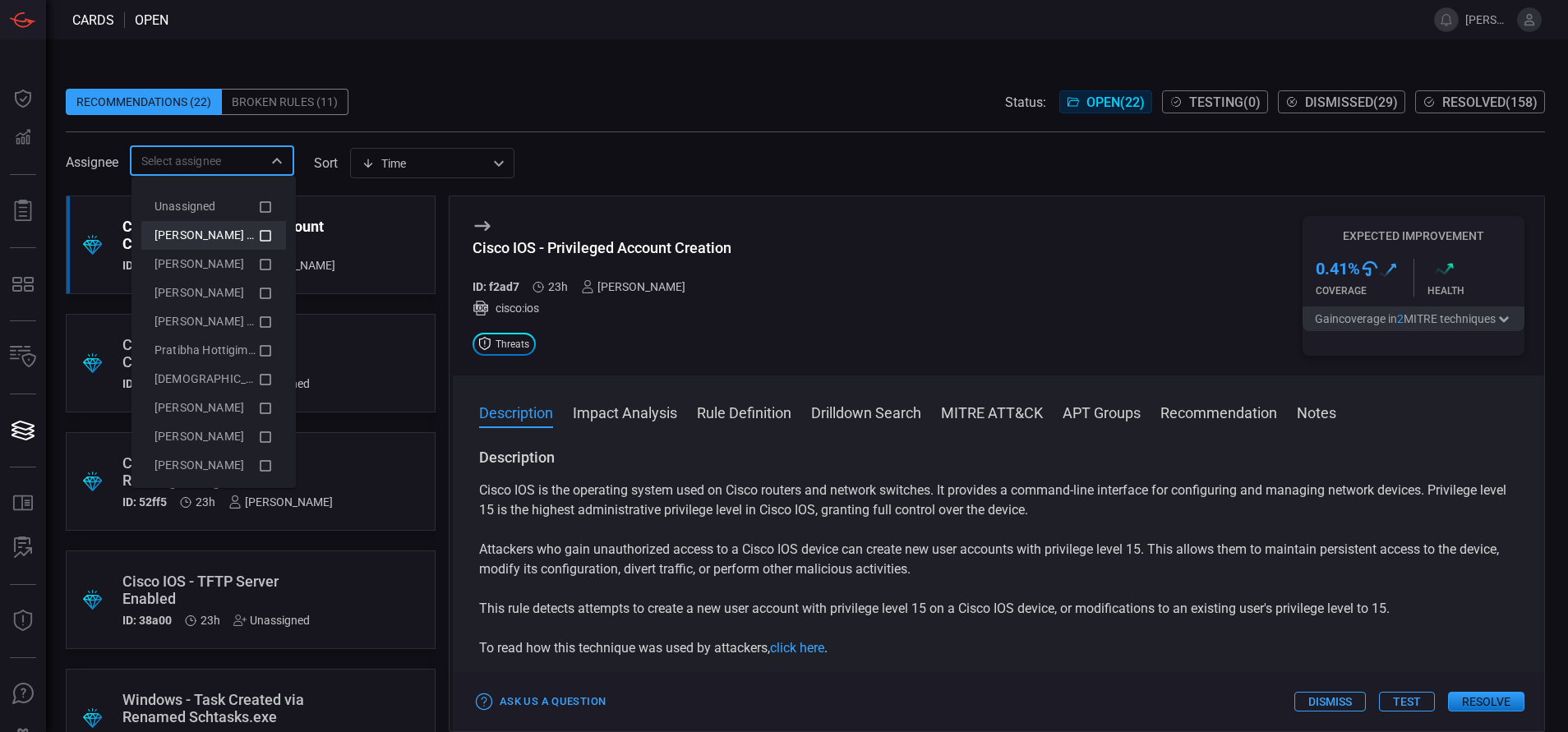
click at [258, 232] on icon at bounding box center [265, 236] width 15 height 20
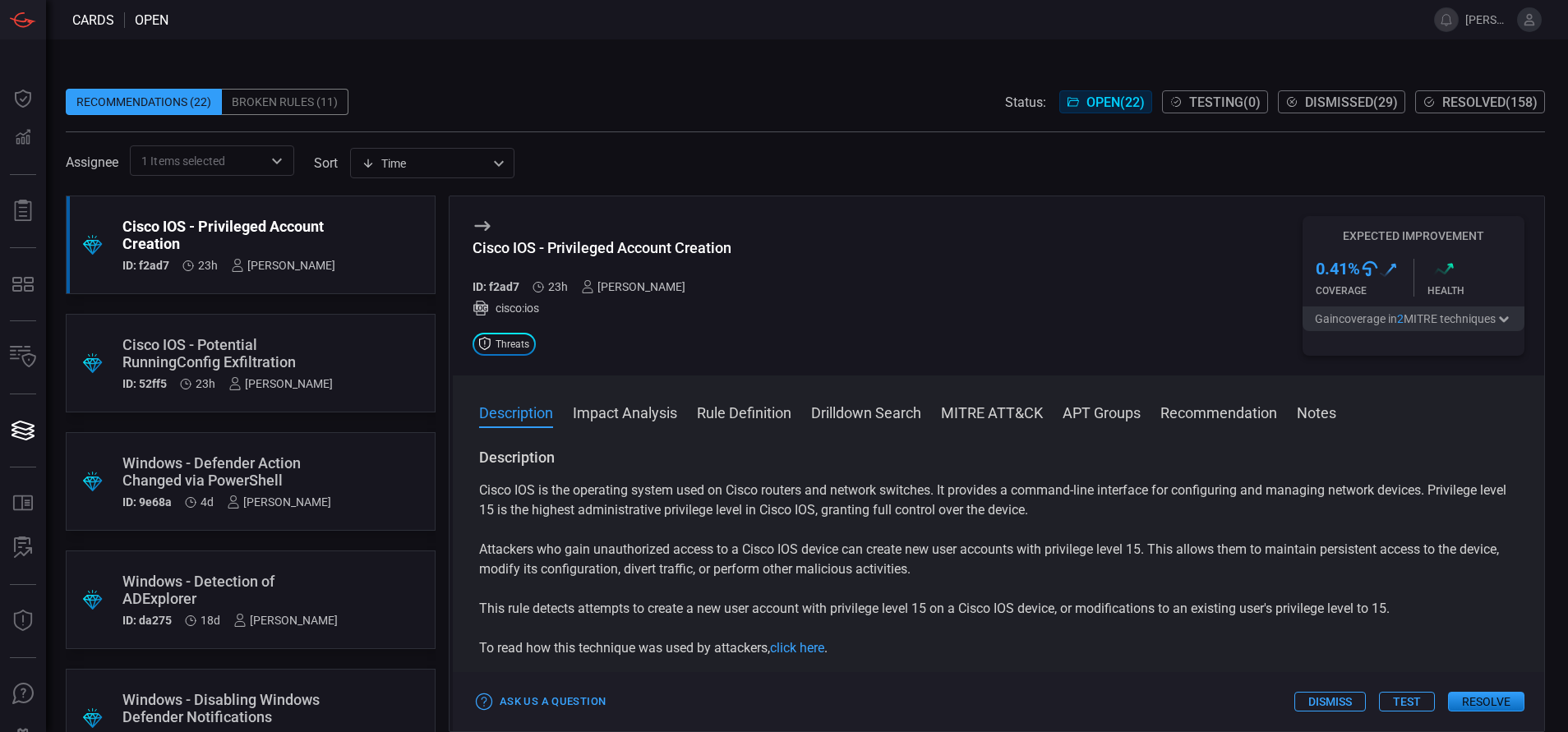
click at [430, 82] on span at bounding box center [805, 76] width 1479 height 25
click at [266, 167] on div at bounding box center [276, 161] width 21 height 23
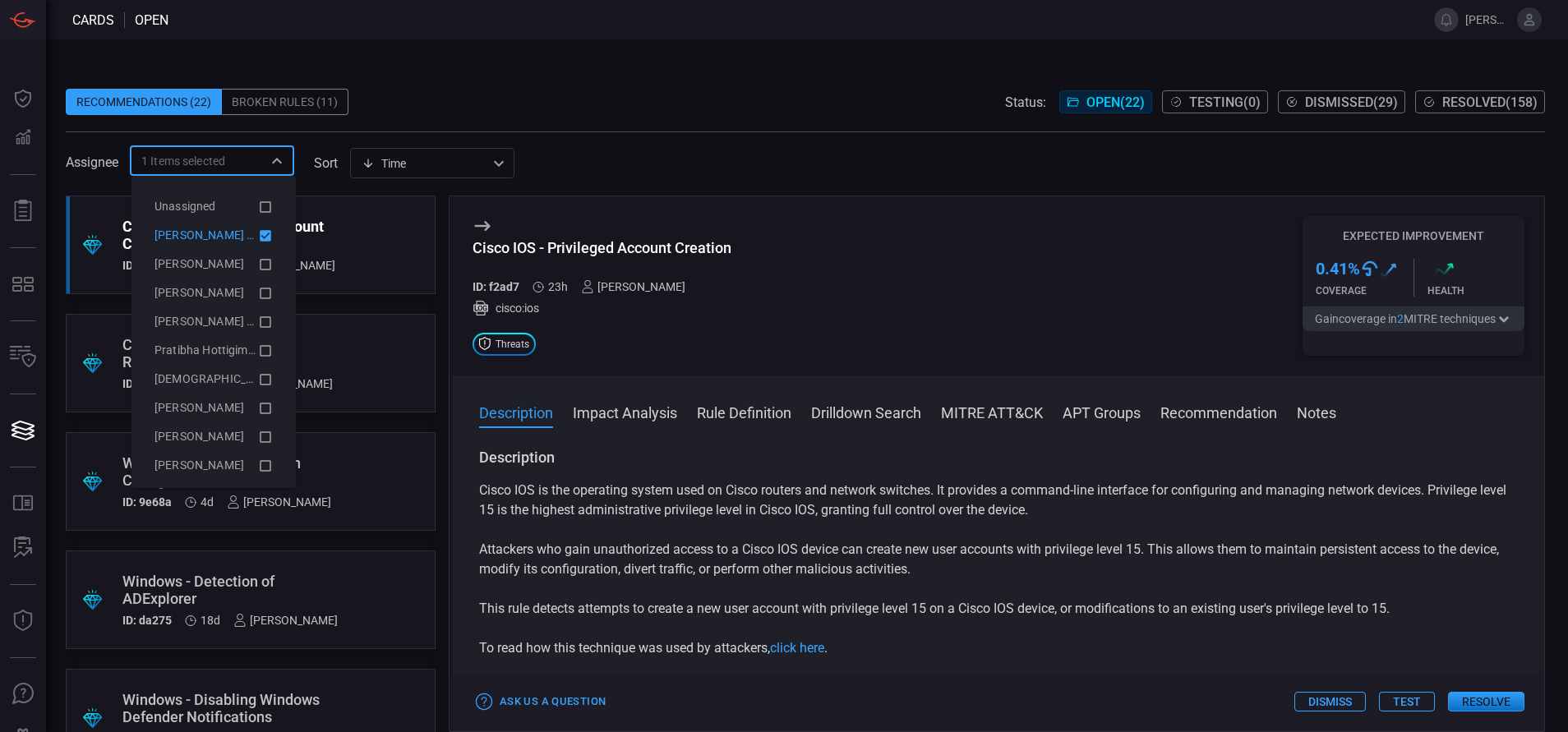
click at [258, 245] on icon at bounding box center [265, 236] width 15 height 20
click at [258, 472] on icon at bounding box center [265, 466] width 15 height 20
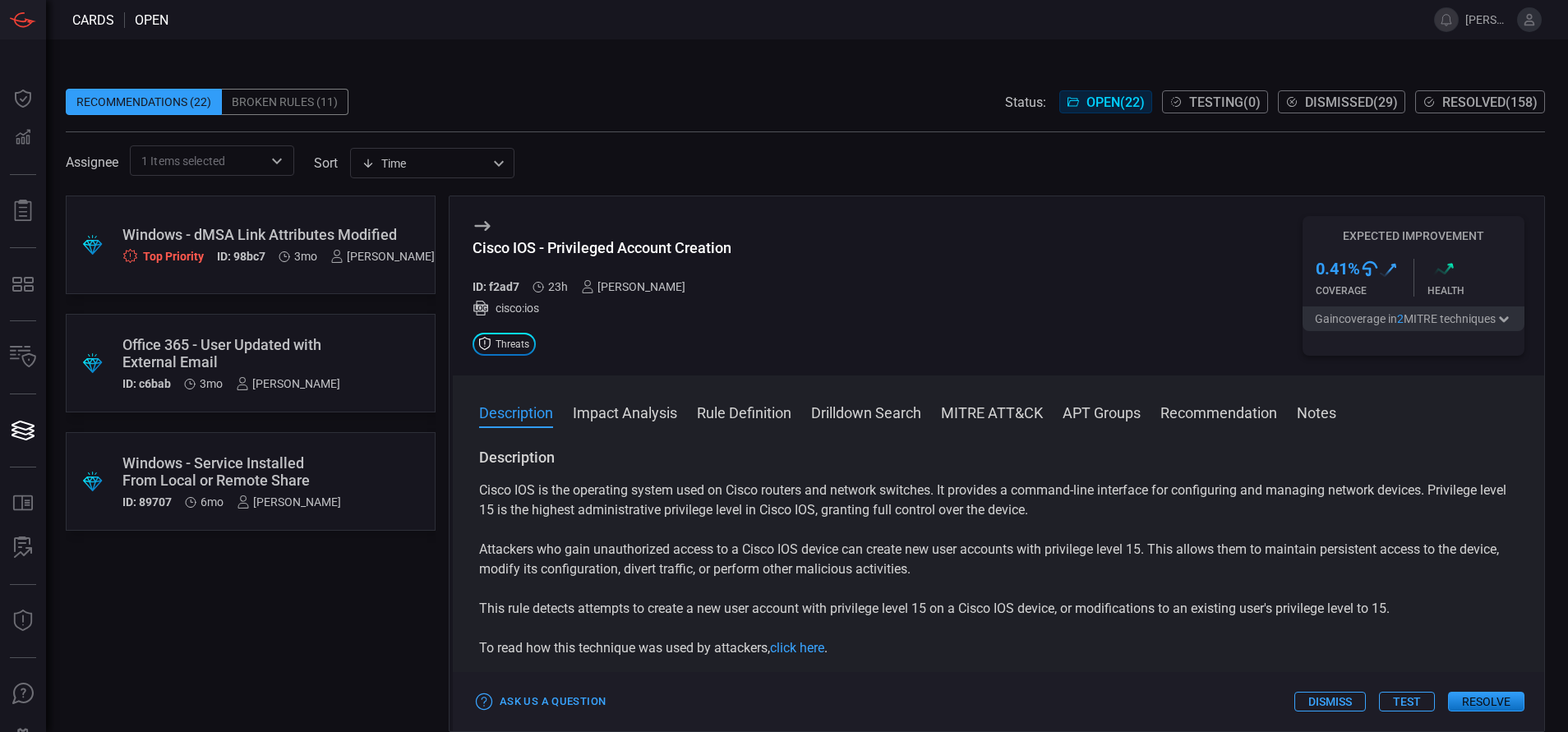
click at [1485, 102] on span "Resolved ( 158 )" at bounding box center [1489, 102] width 95 height 15
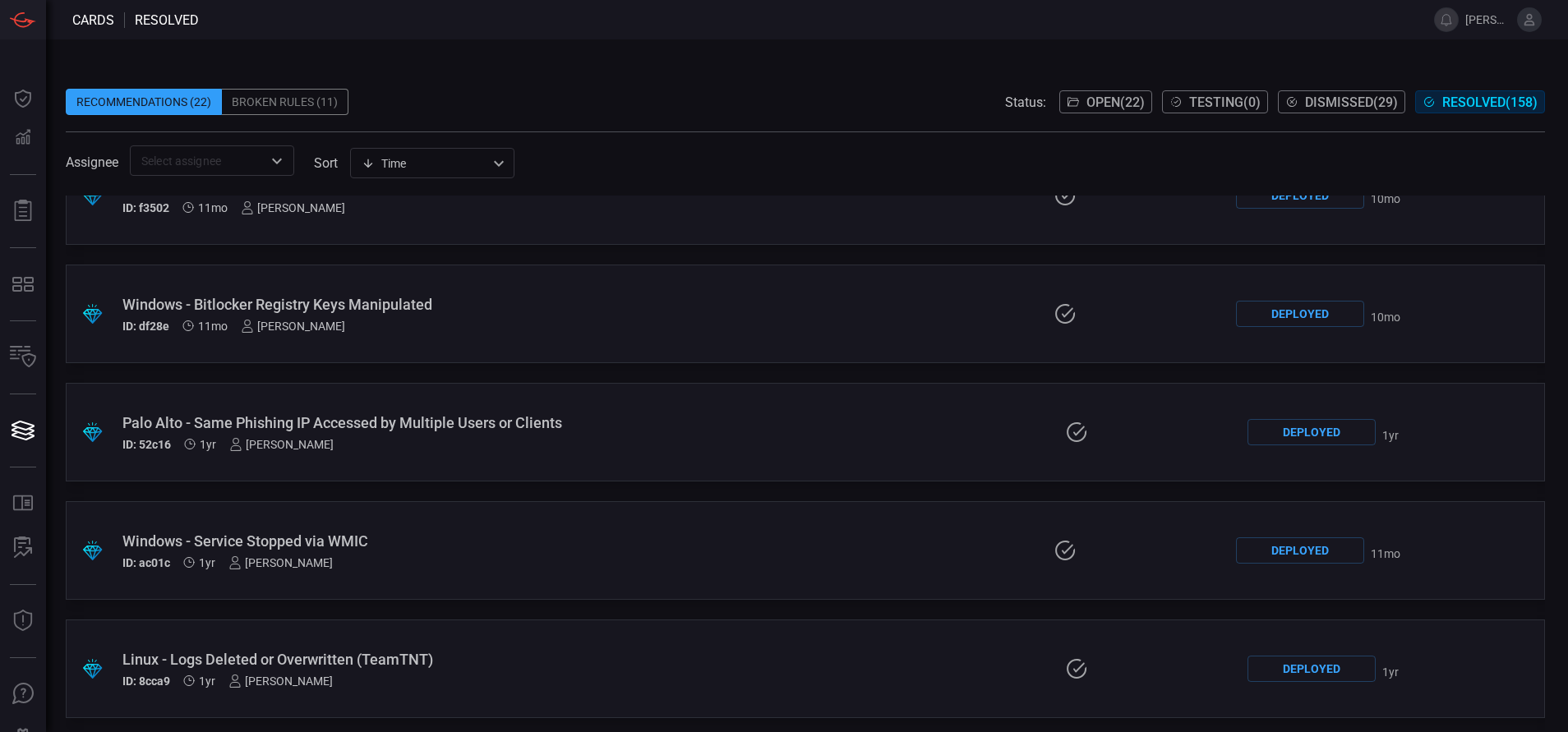
scroll to position [12711, 0]
drag, startPoint x: 580, startPoint y: 418, endPoint x: 106, endPoint y: 420, distance: 474.0
click at [106, 420] on div ".suggested_cards_icon{fill:url(#suggested_cards_icon);} Palo Alto - Same Phishi…" at bounding box center [805, 434] width 1479 height 99
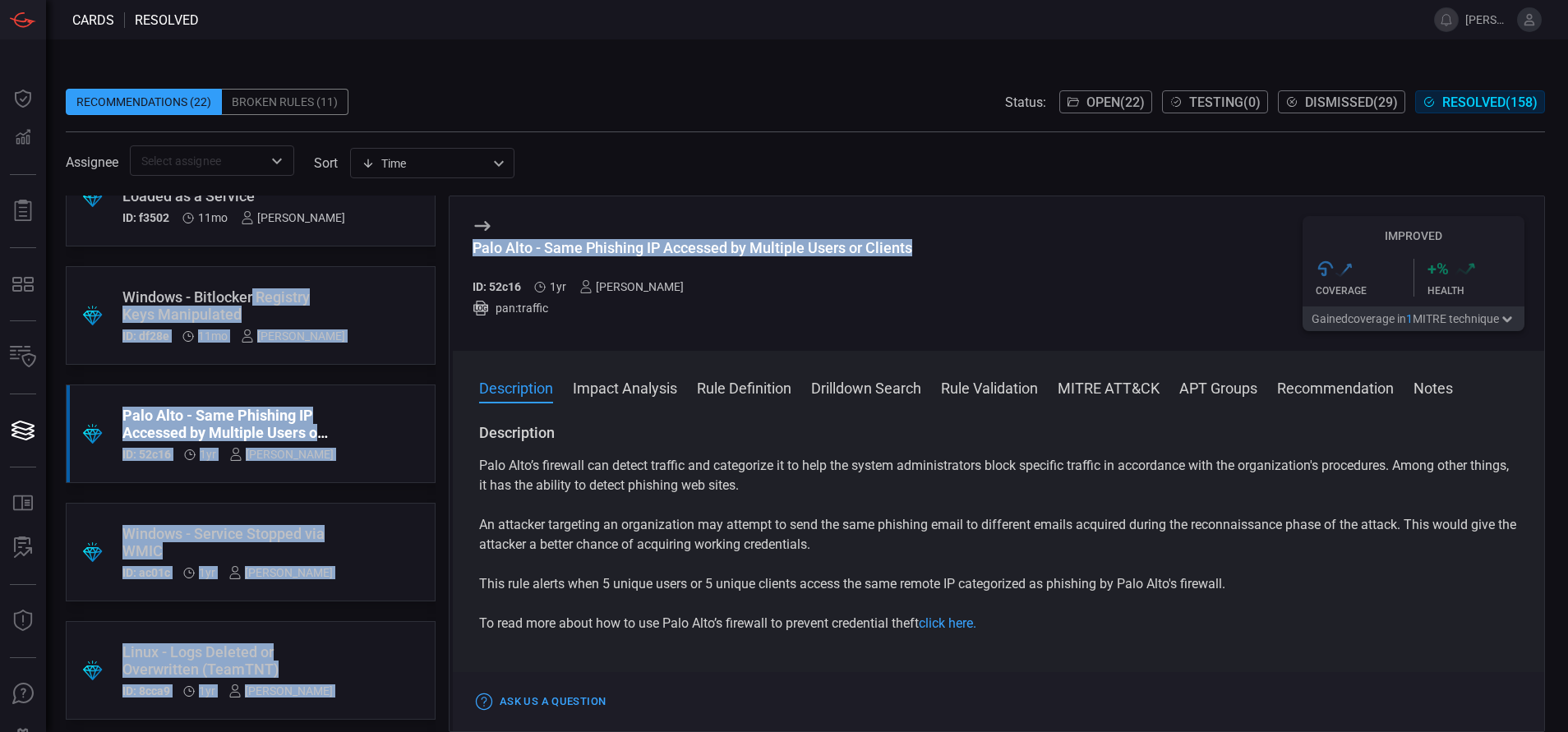
drag, startPoint x: 931, startPoint y: 255, endPoint x: 437, endPoint y: 268, distance: 494.2
click at [437, 268] on div ".suggested_cards_icon{fill:url(#suggested_cards_icon);} Windows - Unauthorized …" at bounding box center [805, 464] width 1479 height 537
copy div "Registry Keys Manipulated ID: df28e 11mo eric coffy .suggested_cards_icon{fill:…"
click at [821, 269] on h3 "Palo Alto - Same Phishing IP Accessed by Multiple Users or Clients" at bounding box center [692, 257] width 440 height 34
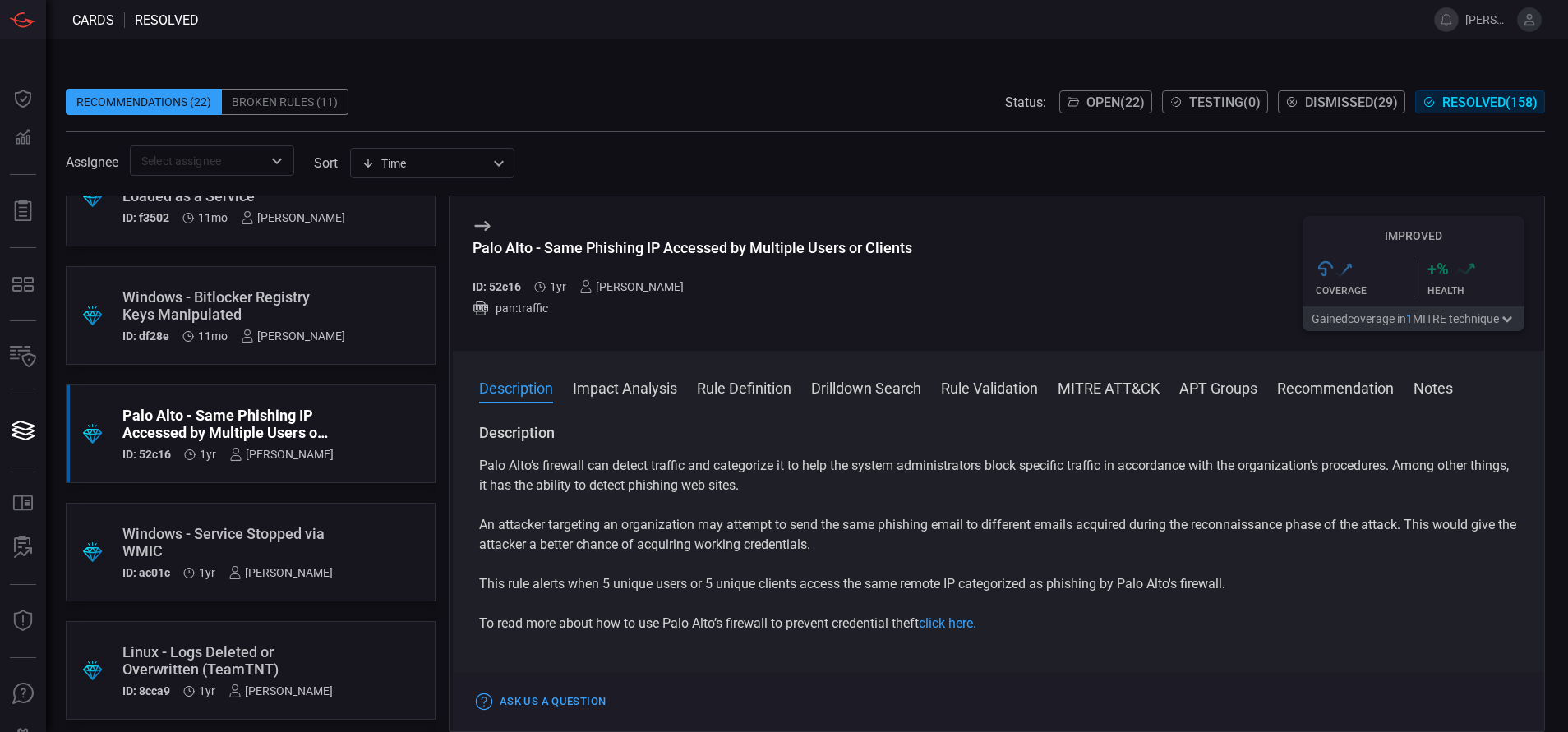
drag, startPoint x: 985, startPoint y: 227, endPoint x: 949, endPoint y: 239, distance: 37.9
click at [949, 239] on div "Palo Alto - Same Phishing IP Accessed by Multiple Users or Clients ID: 52c16 1y…" at bounding box center [998, 274] width 1091 height 155
drag, startPoint x: 466, startPoint y: 244, endPoint x: 934, endPoint y: 257, distance: 468.2
click at [934, 257] on div "Palo Alto - Same Phishing IP Accessed by Multiple Users or Clients ID: 52c16 1y…" at bounding box center [998, 274] width 1091 height 155
copy div "Palo Alto - Same Phishing IP Accessed by Multiple Users or Clients"
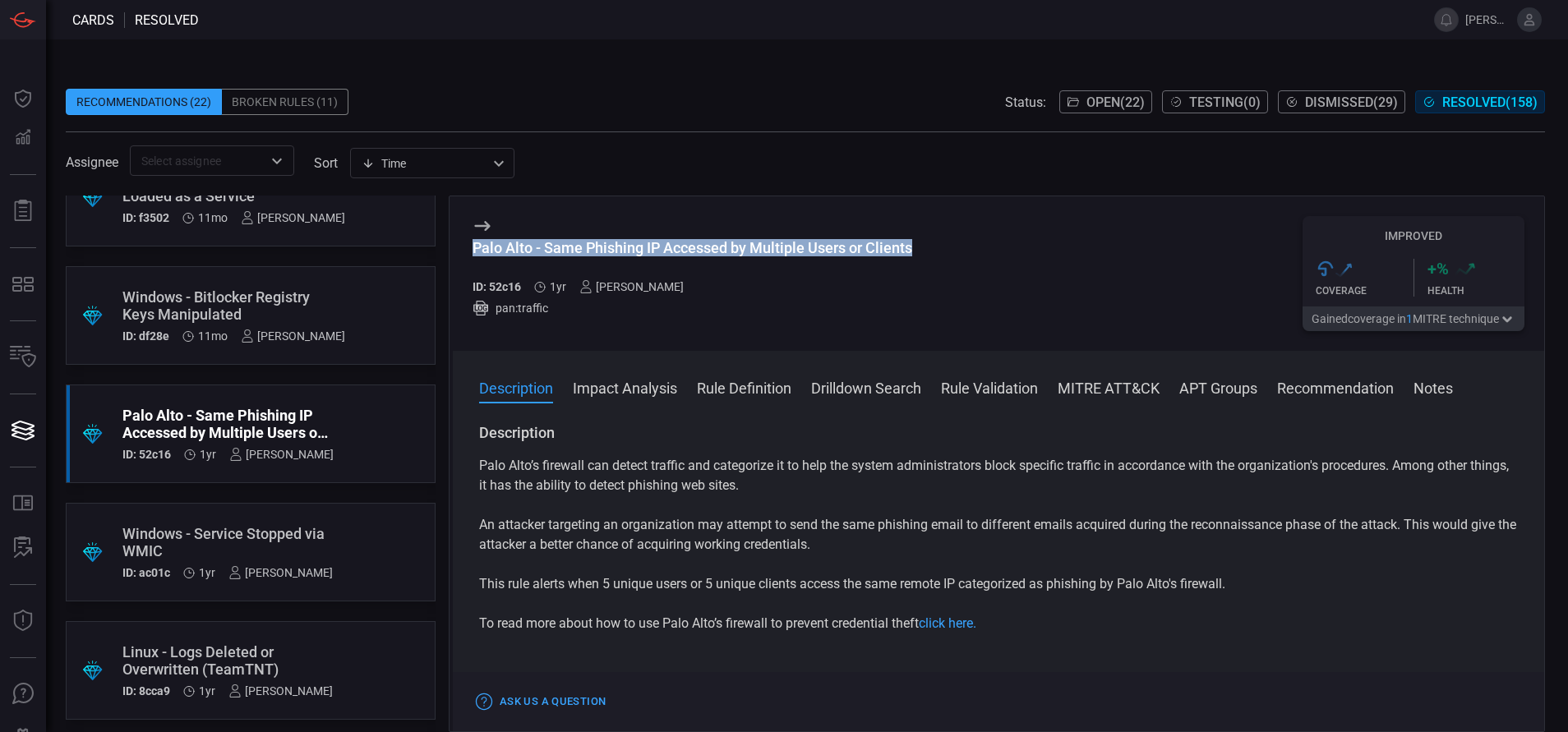
copy div "Palo Alto - Same Phishing IP Accessed by Multiple Users or Clients"
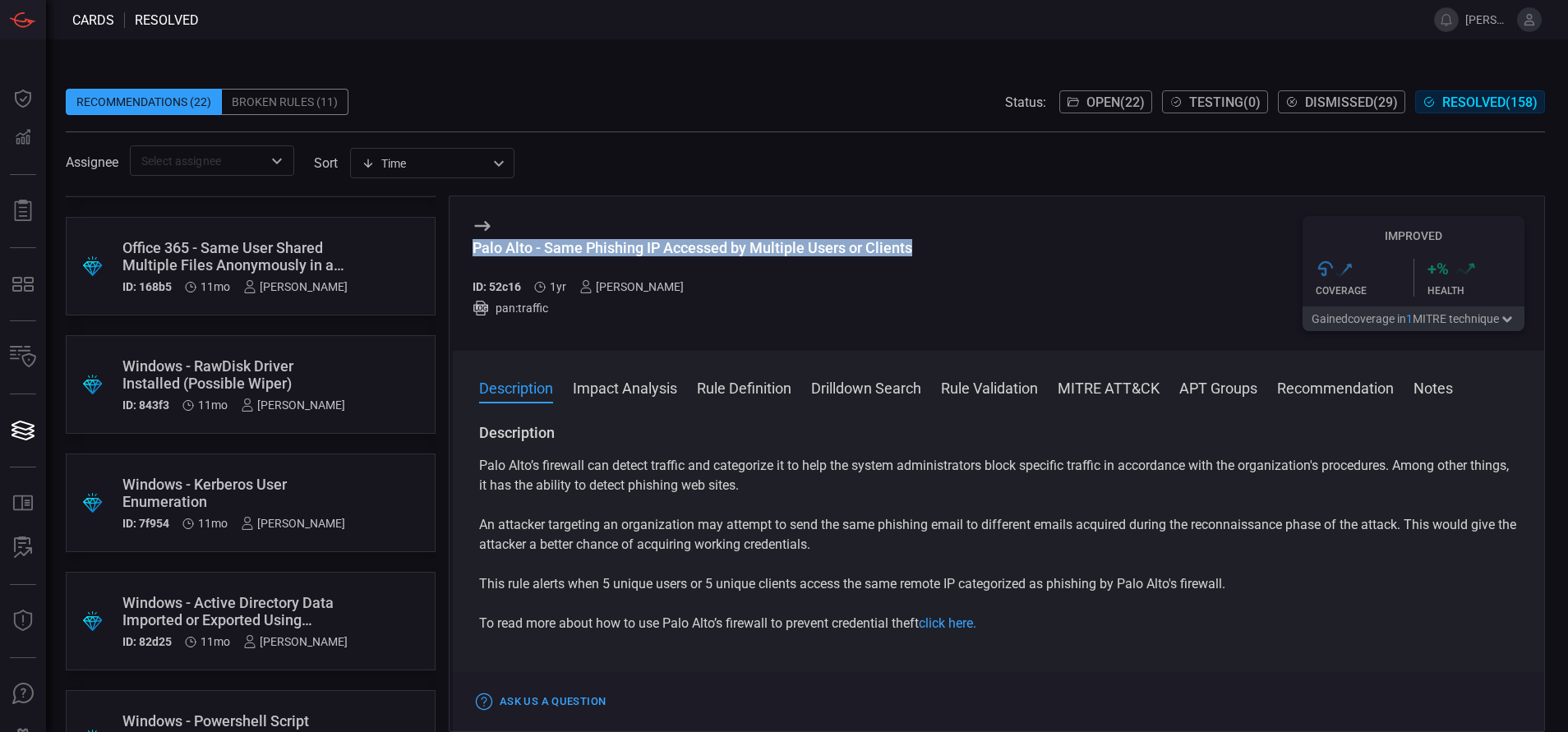
scroll to position [12091, 0]
